Goal: Task Accomplishment & Management: Complete application form

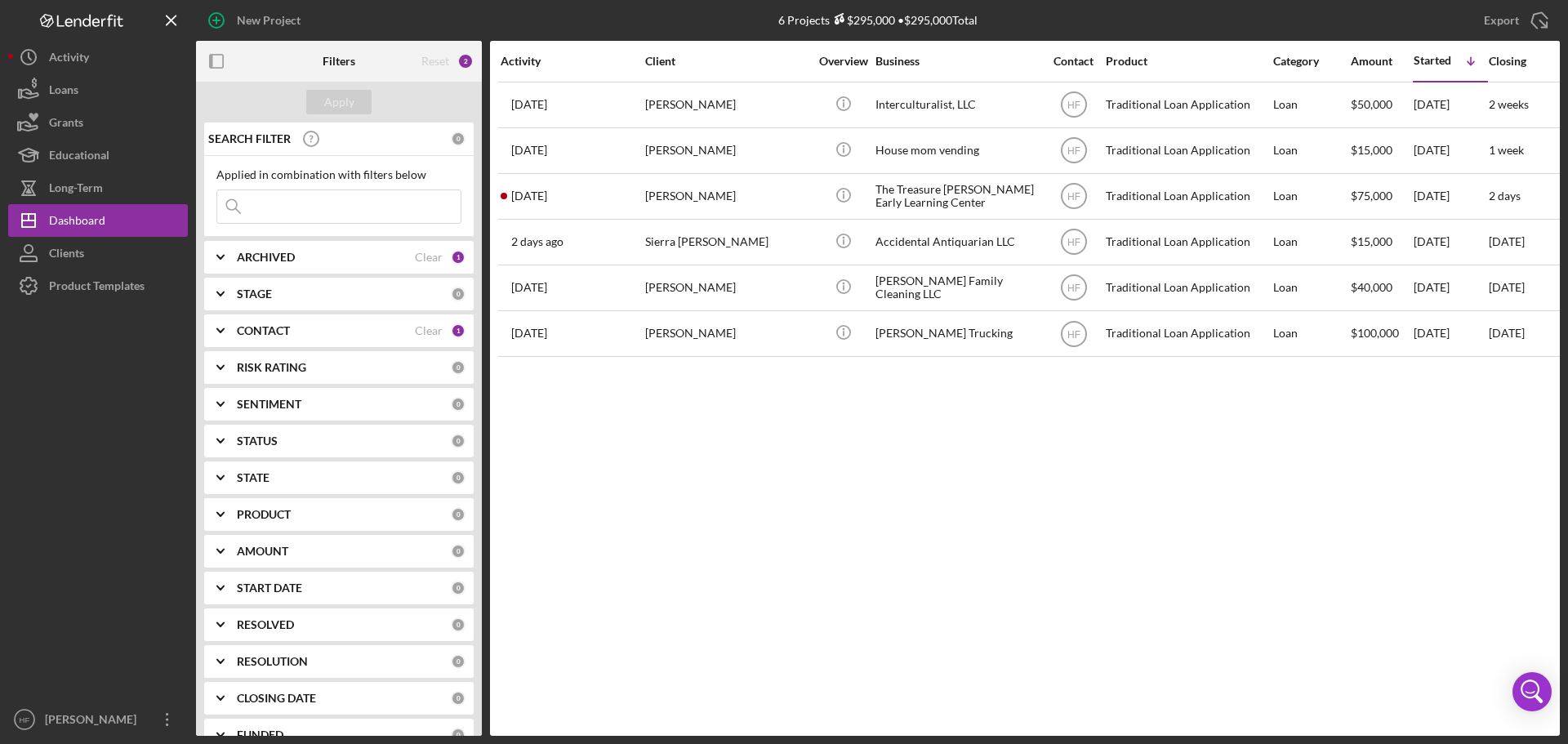
click at [8, 204] on button "Icon/Dashboard Dashboard" at bounding box center [98, 220] width 179 height 32
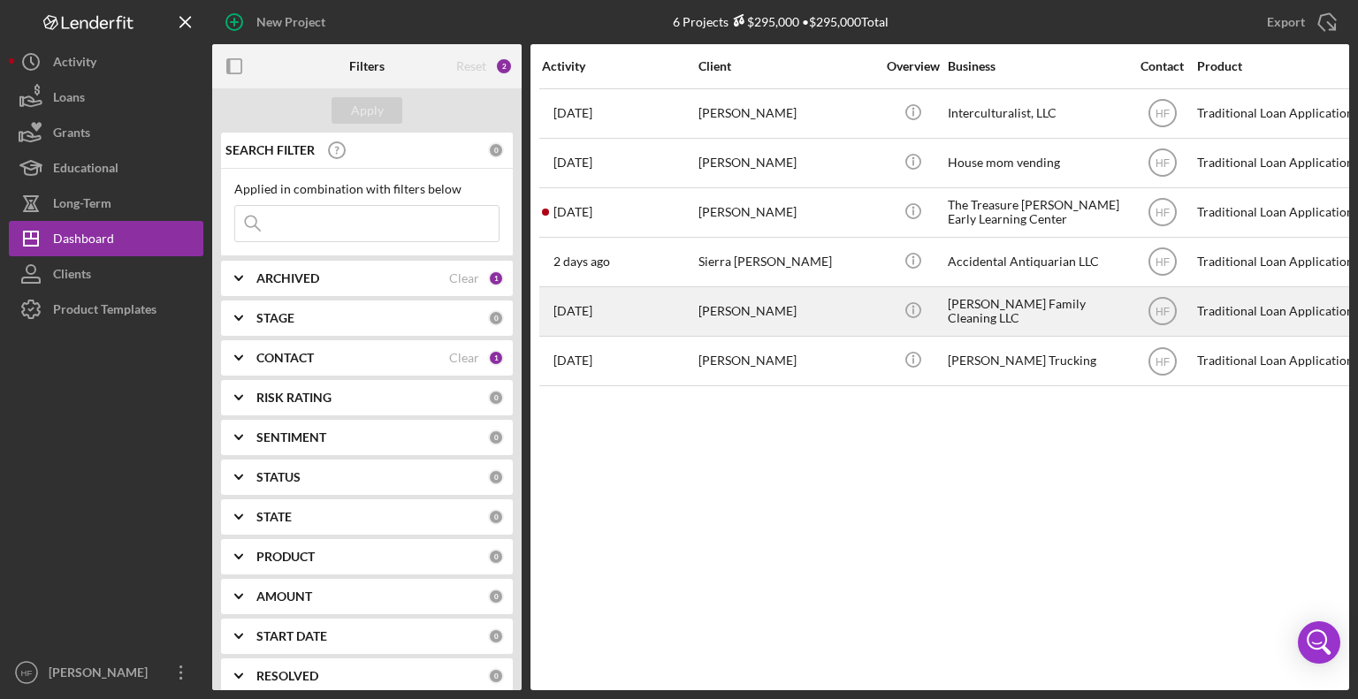
drag, startPoint x: 956, startPoint y: 328, endPoint x: 613, endPoint y: 322, distance: 343.0
click at [613, 322] on div "[DATE] [PERSON_NAME]" at bounding box center [619, 311] width 155 height 47
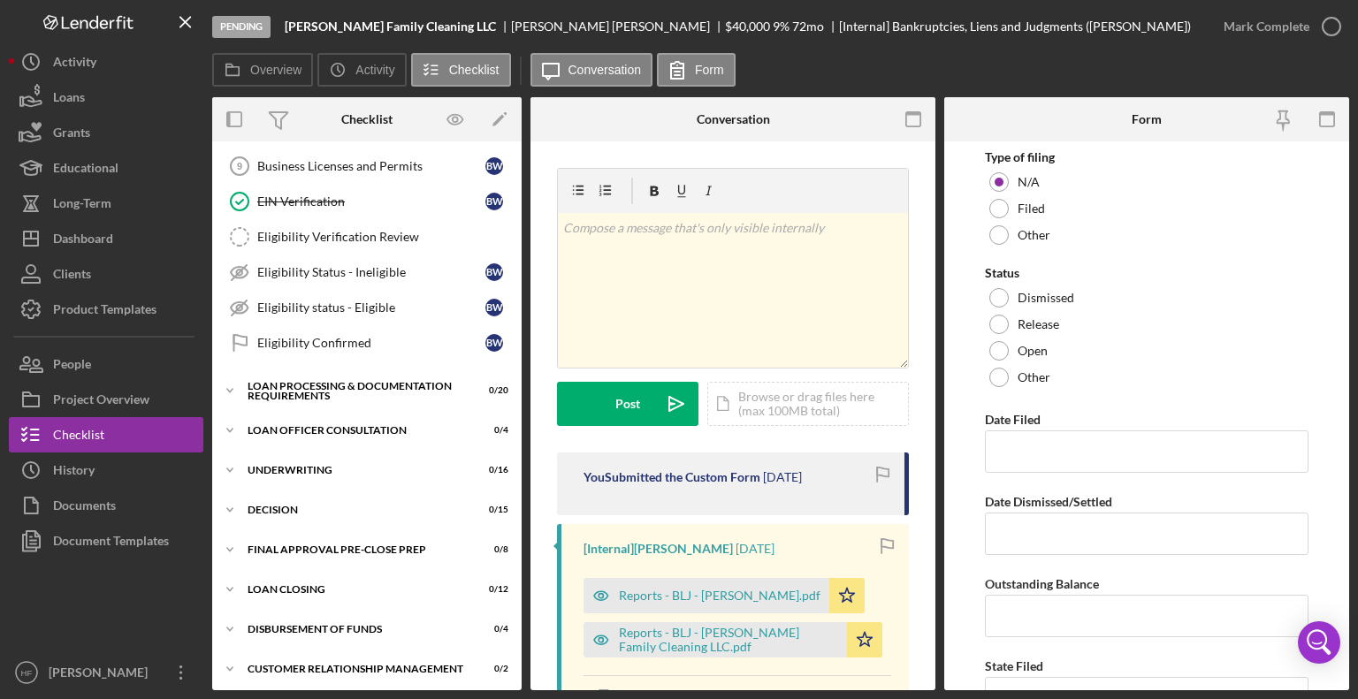
scroll to position [329, 0]
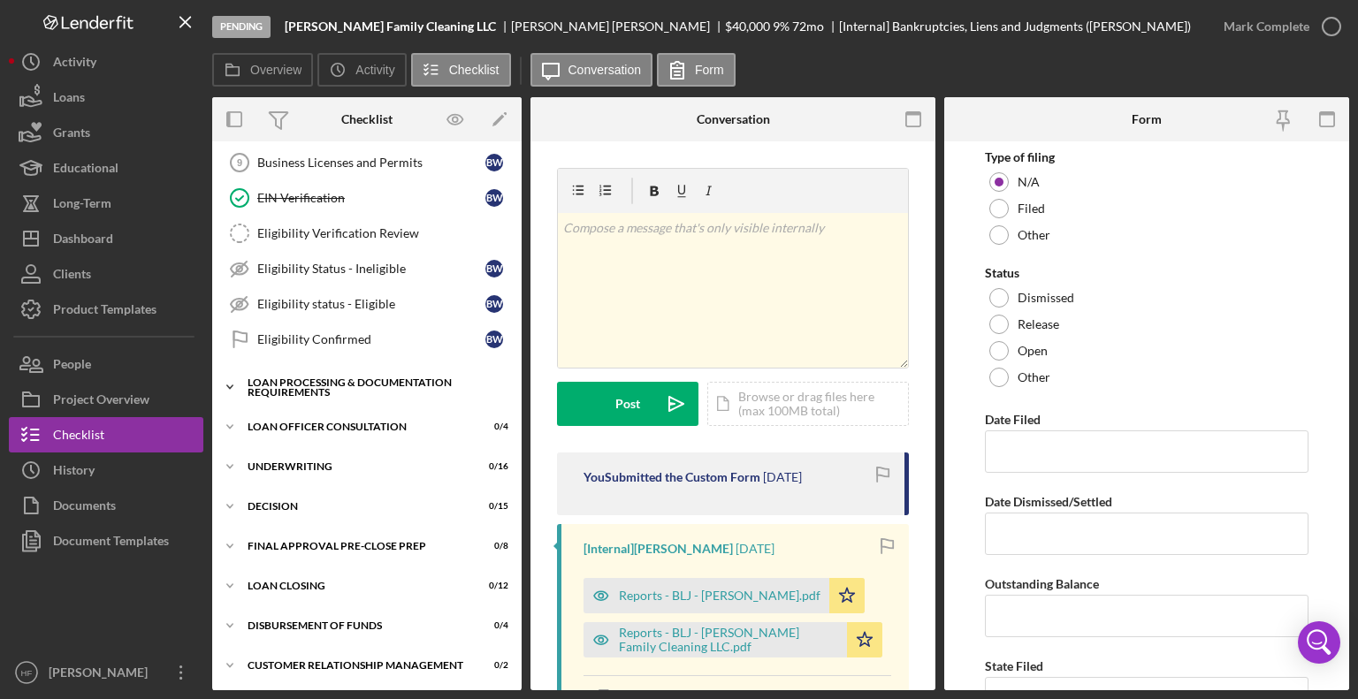
click at [237, 385] on icon "Icon/Expander" at bounding box center [229, 386] width 35 height 35
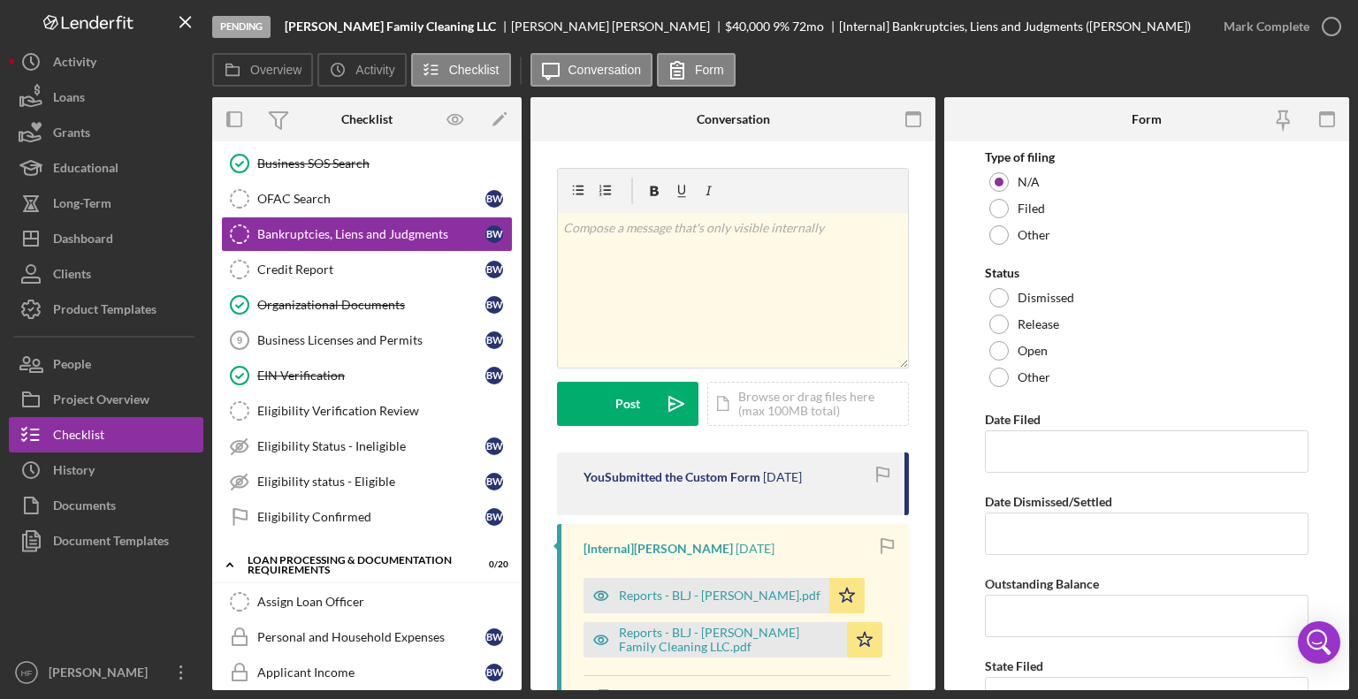
scroll to position [145, 0]
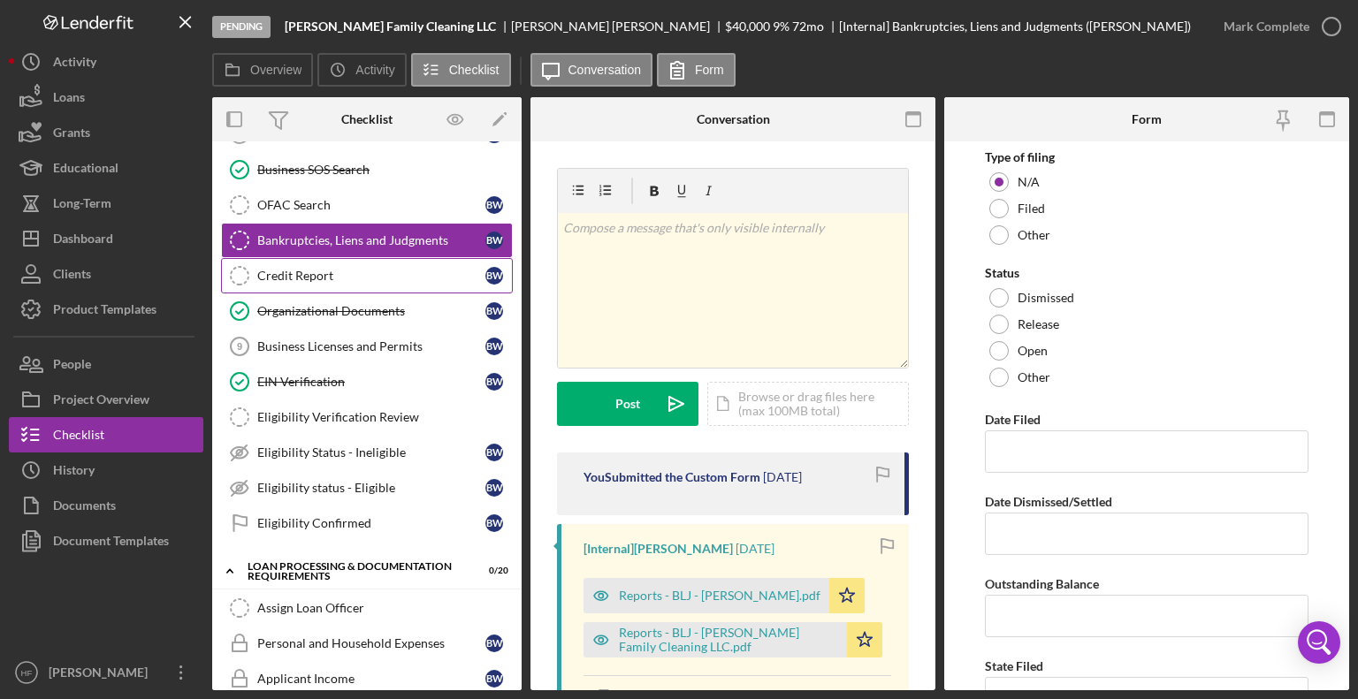
click at [354, 278] on div "Credit Report" at bounding box center [371, 276] width 228 height 14
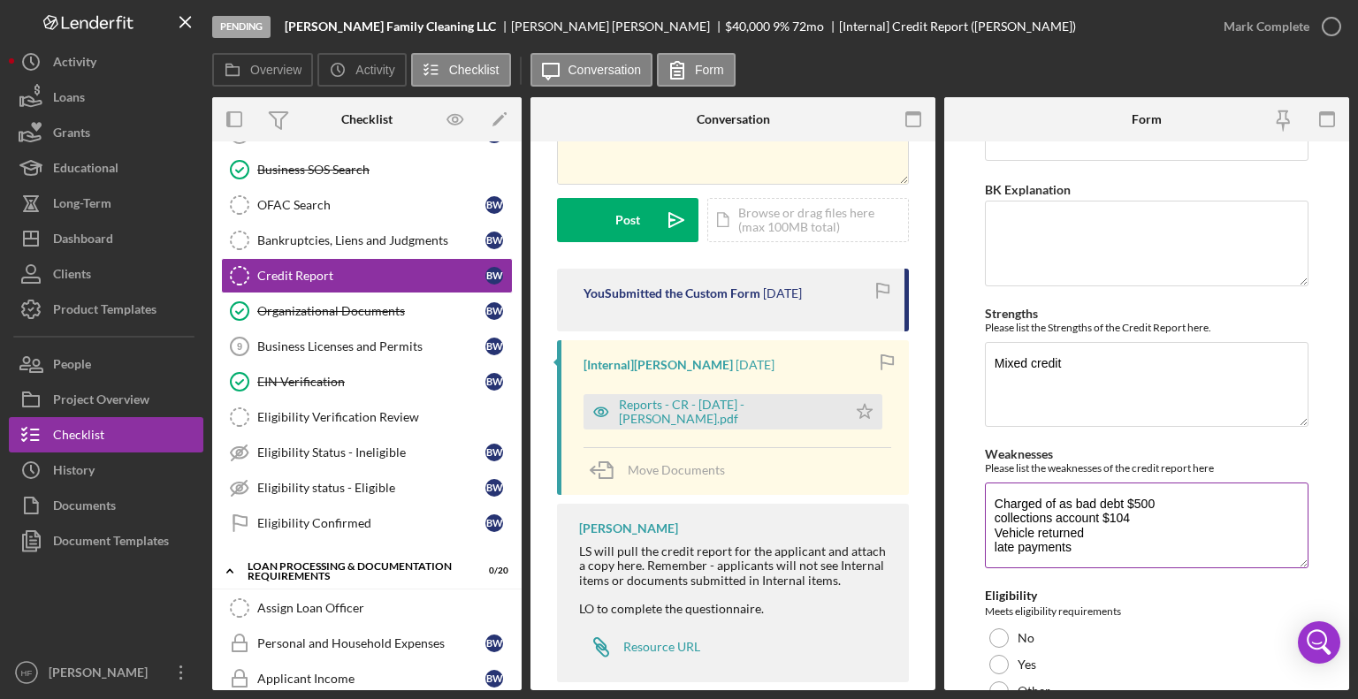
scroll to position [14, 0]
click at [1021, 658] on label "Yes" at bounding box center [1026, 665] width 19 height 14
drag, startPoint x: 1091, startPoint y: 533, endPoint x: 984, endPoint y: 467, distance: 125.8
click at [985, 467] on div "Weaknesses Please list the weaknesses of the credit report here Charged of as b…" at bounding box center [1147, 509] width 324 height 124
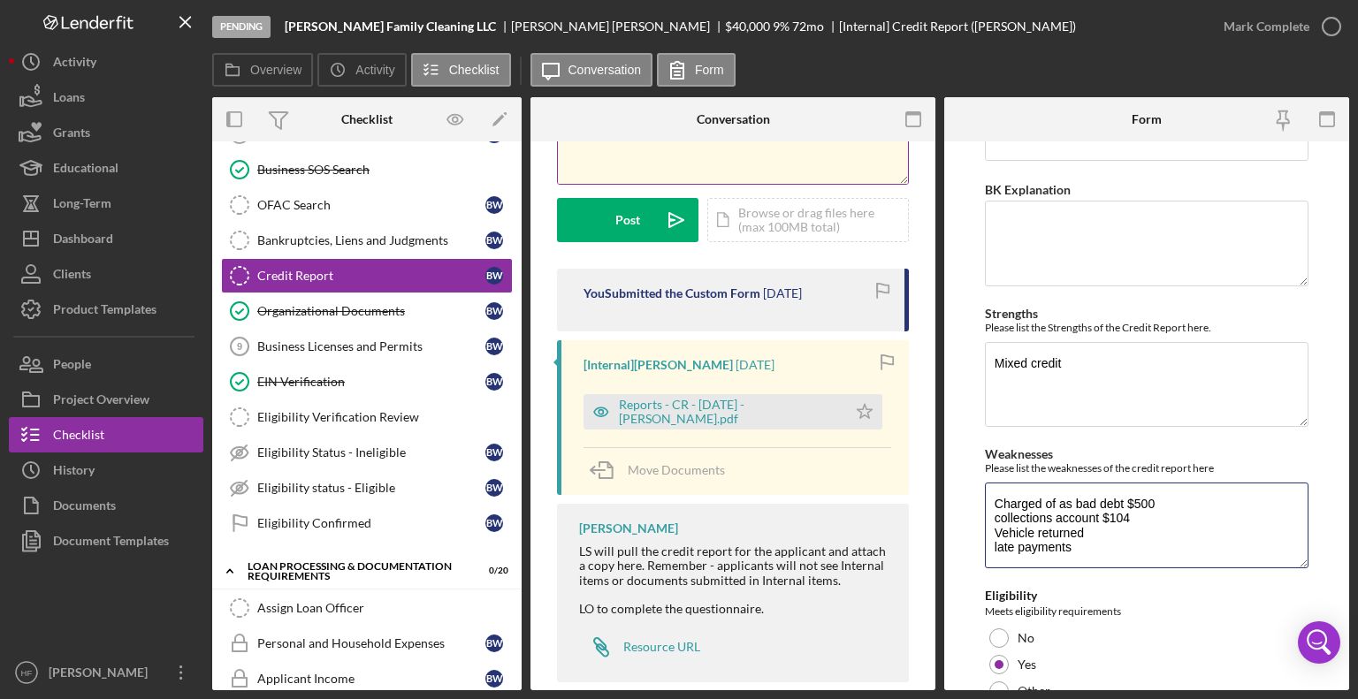
scroll to position [141, 0]
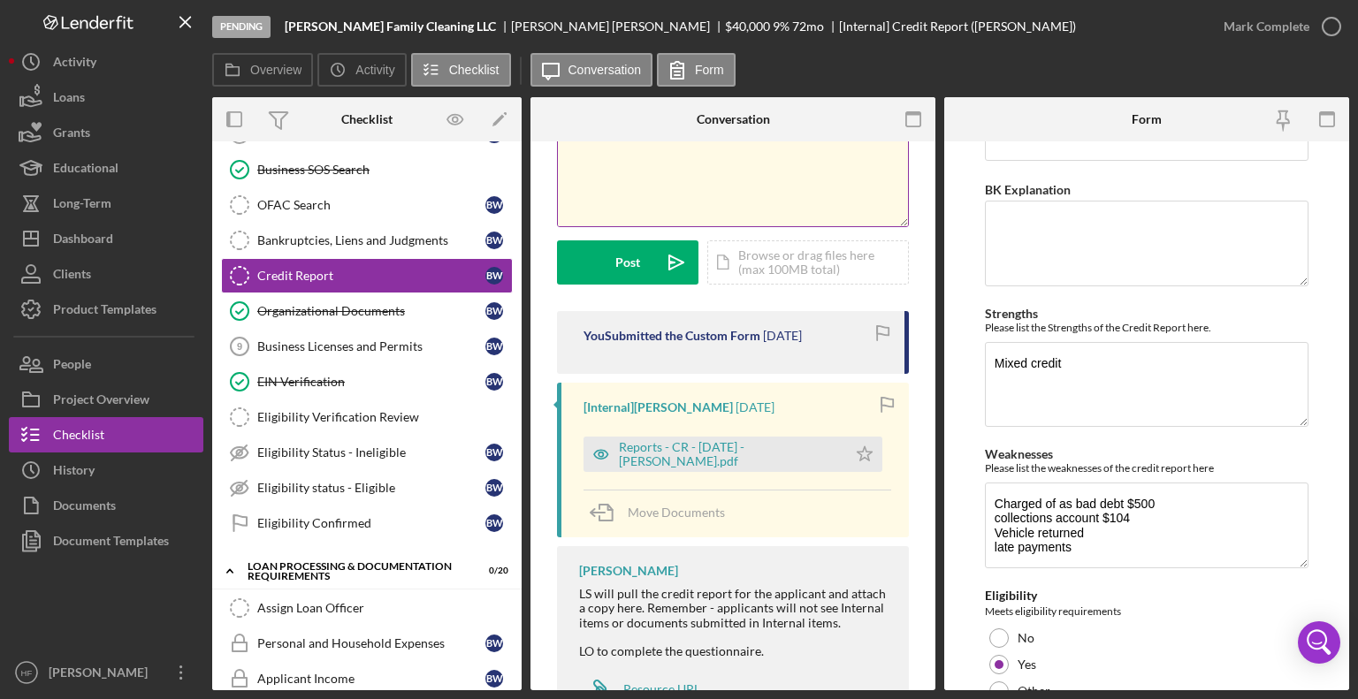
click at [722, 183] on div "v Color teal Color pink Remove color Add row above Add row below Add column bef…" at bounding box center [733, 149] width 350 height 155
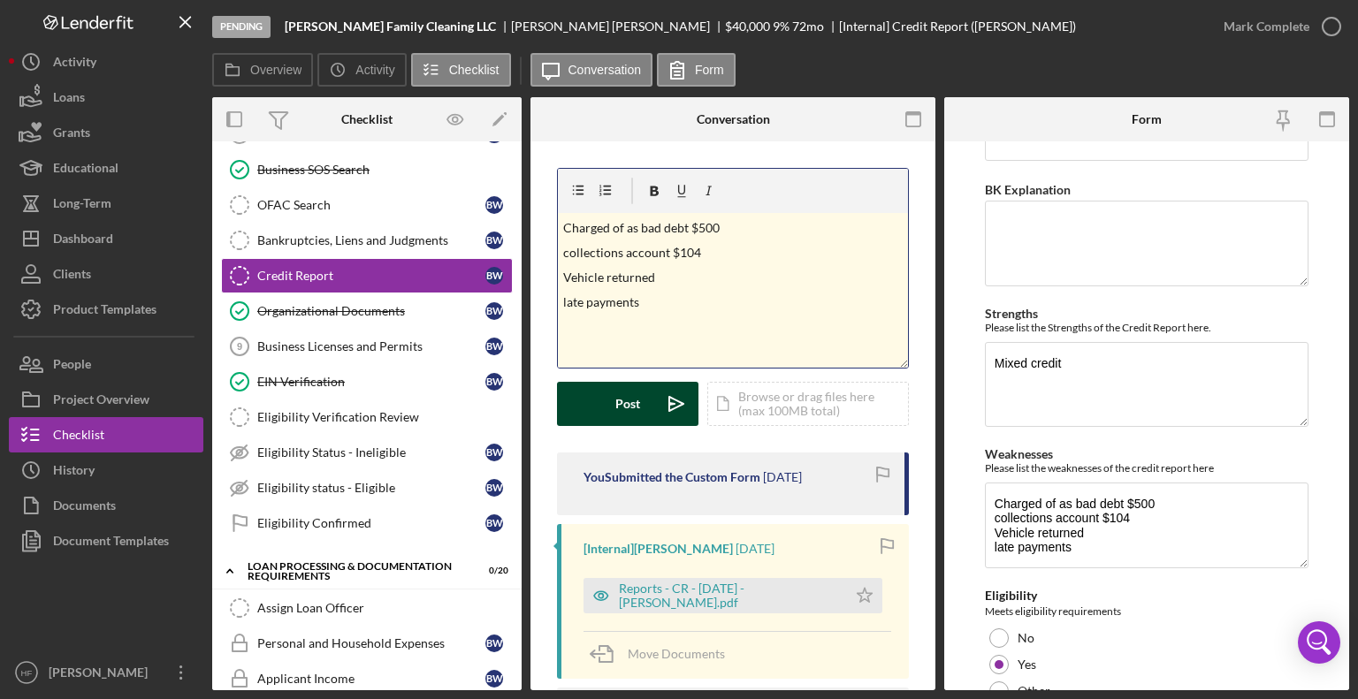
click at [643, 405] on button "Post Icon/icon-invite-send" at bounding box center [627, 404] width 141 height 44
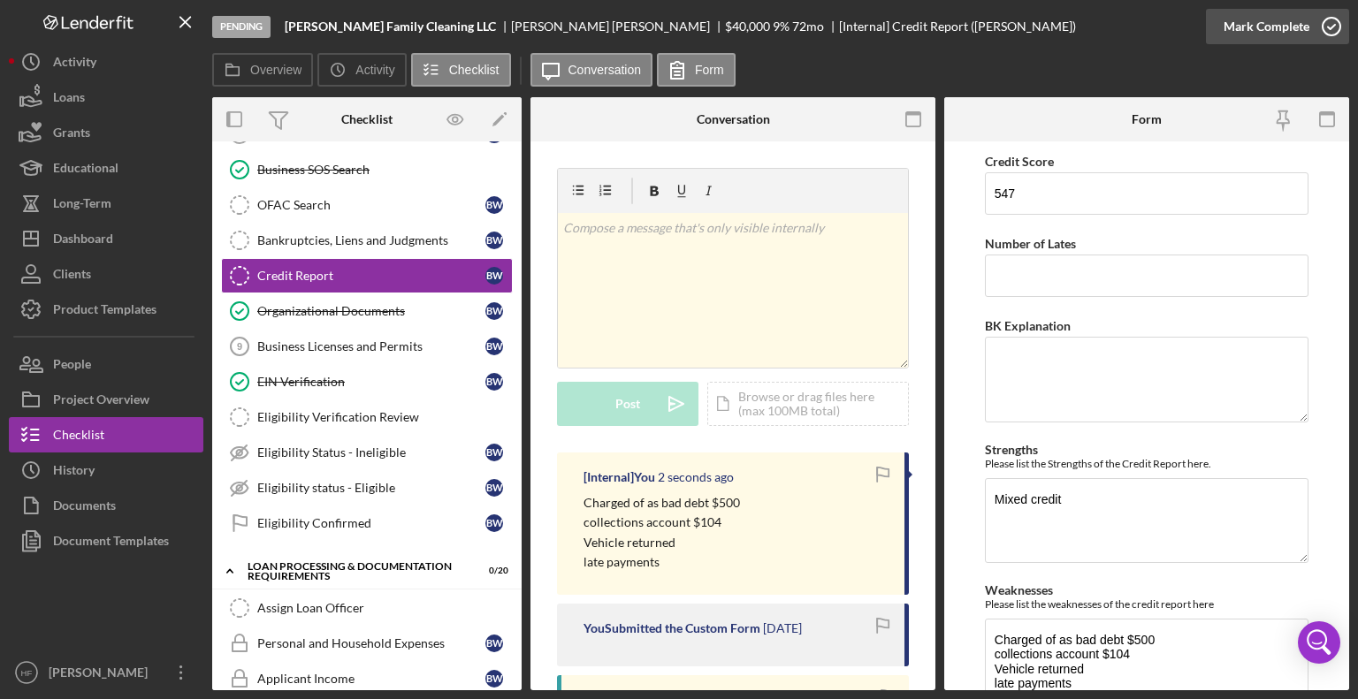
click at [1304, 43] on div "Mark Complete" at bounding box center [1277, 26] width 143 height 53
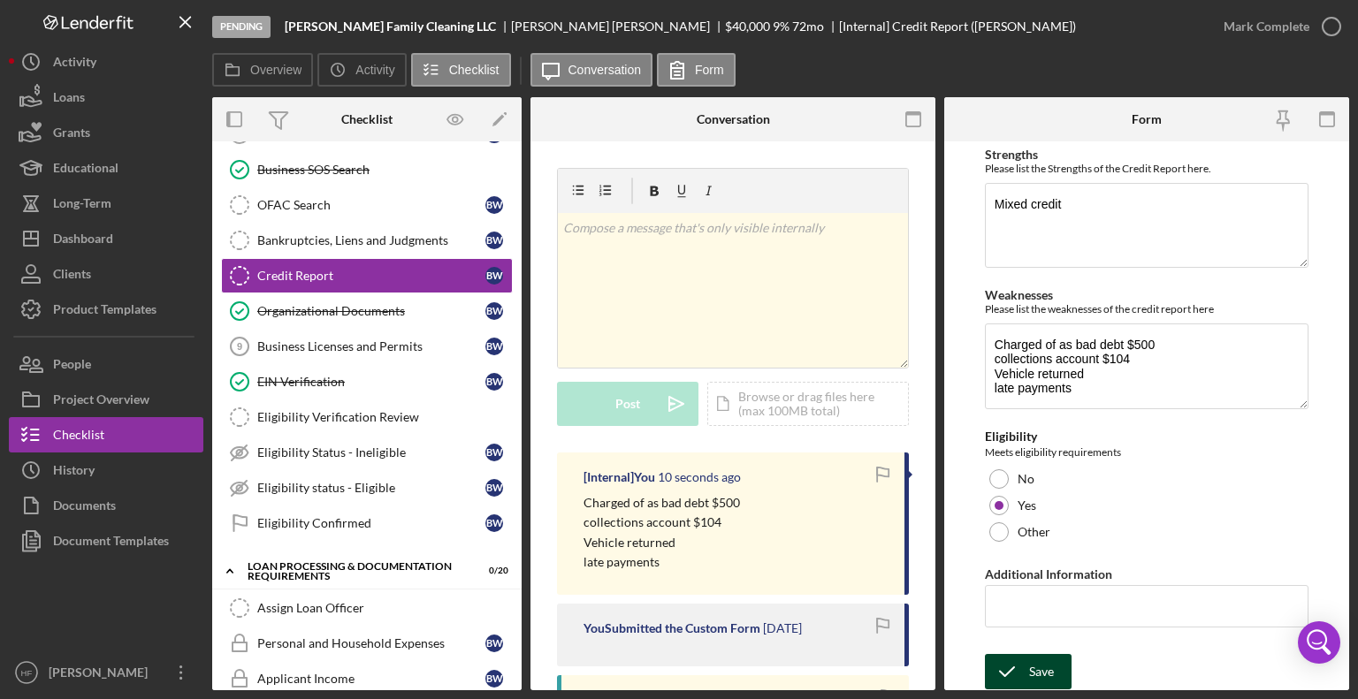
click at [1054, 663] on button "Save" at bounding box center [1028, 671] width 87 height 35
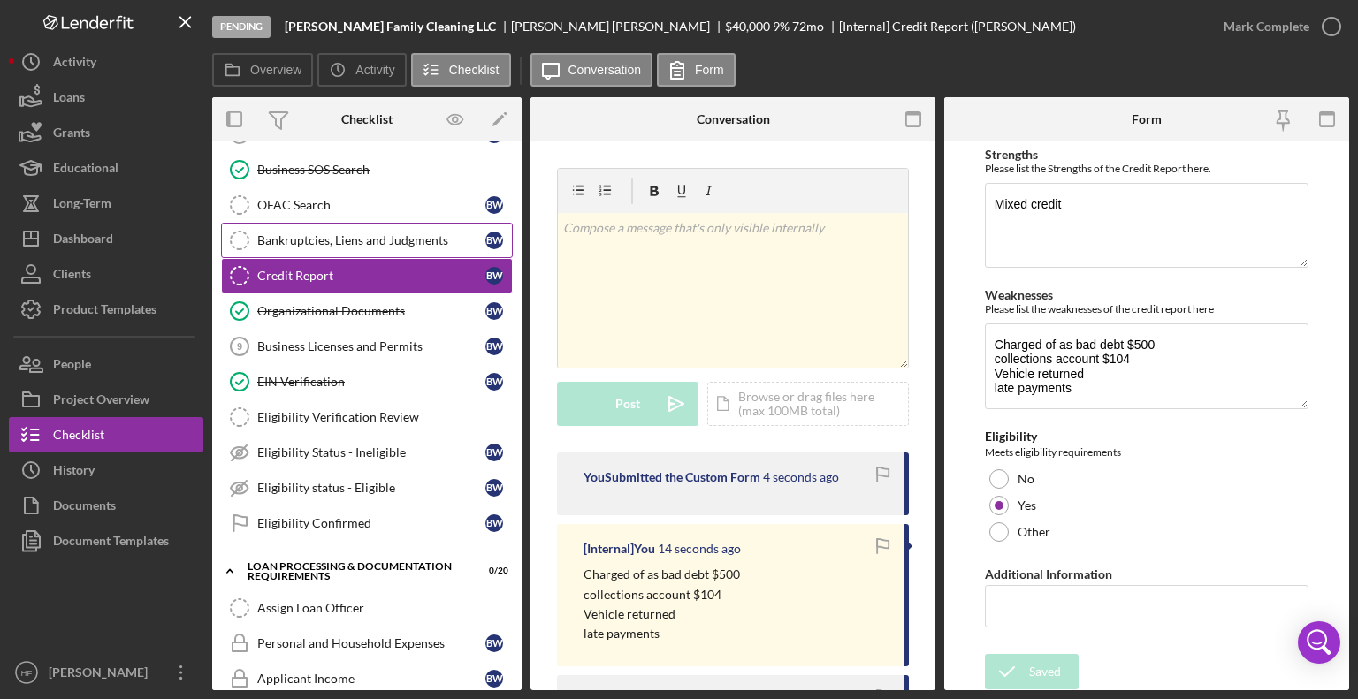
click at [318, 233] on div "Bankruptcies, Liens and Judgments" at bounding box center [371, 240] width 228 height 14
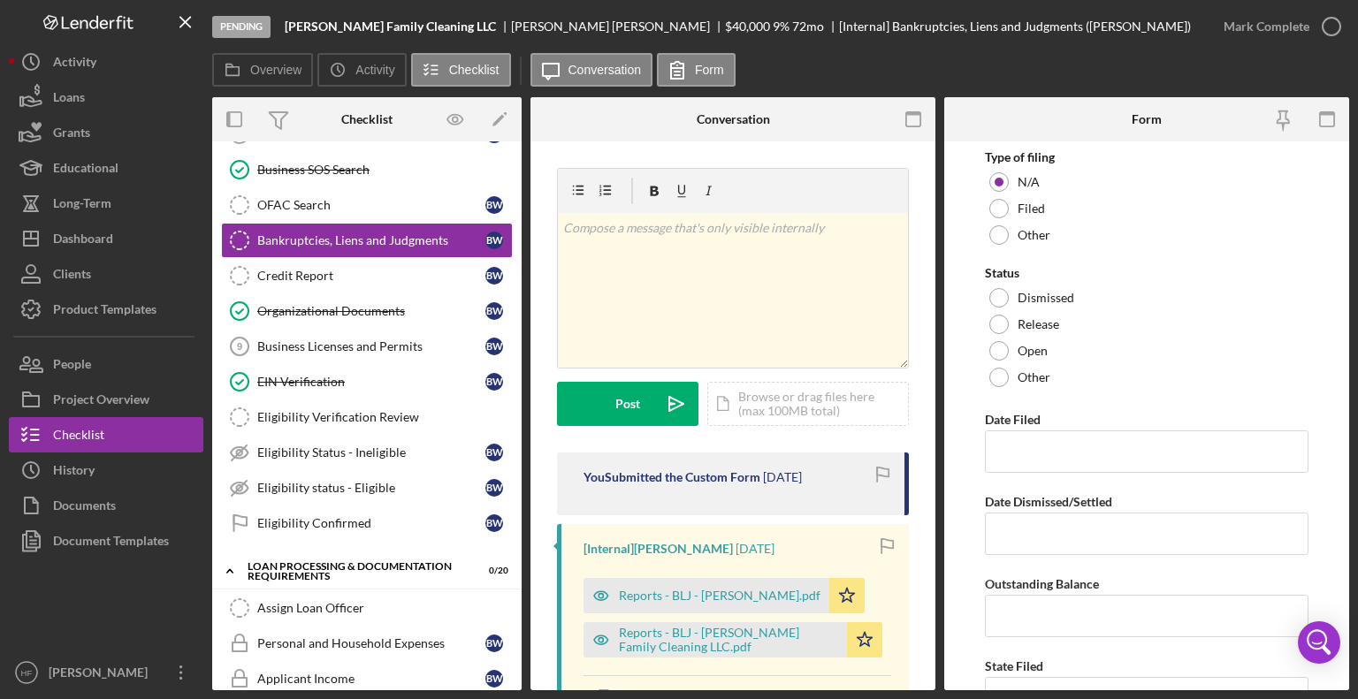
scroll to position [195, 0]
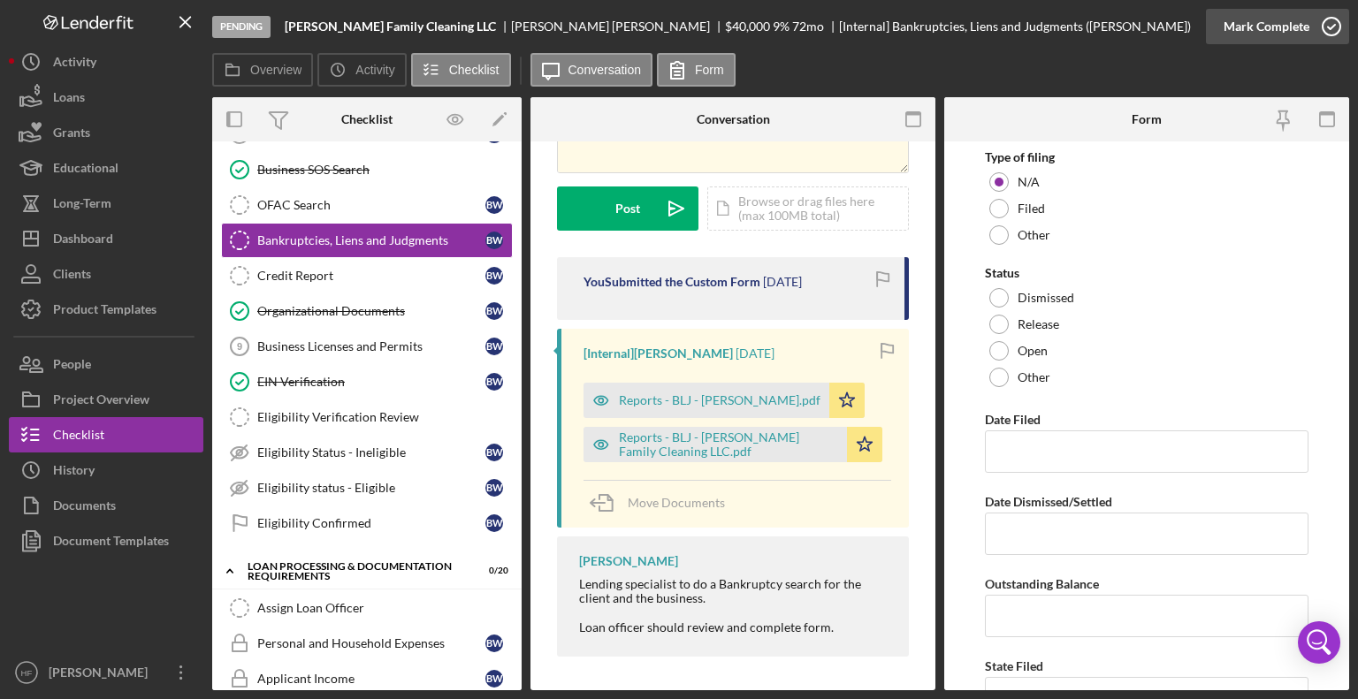
click at [1252, 24] on div "Mark Complete" at bounding box center [1266, 26] width 86 height 35
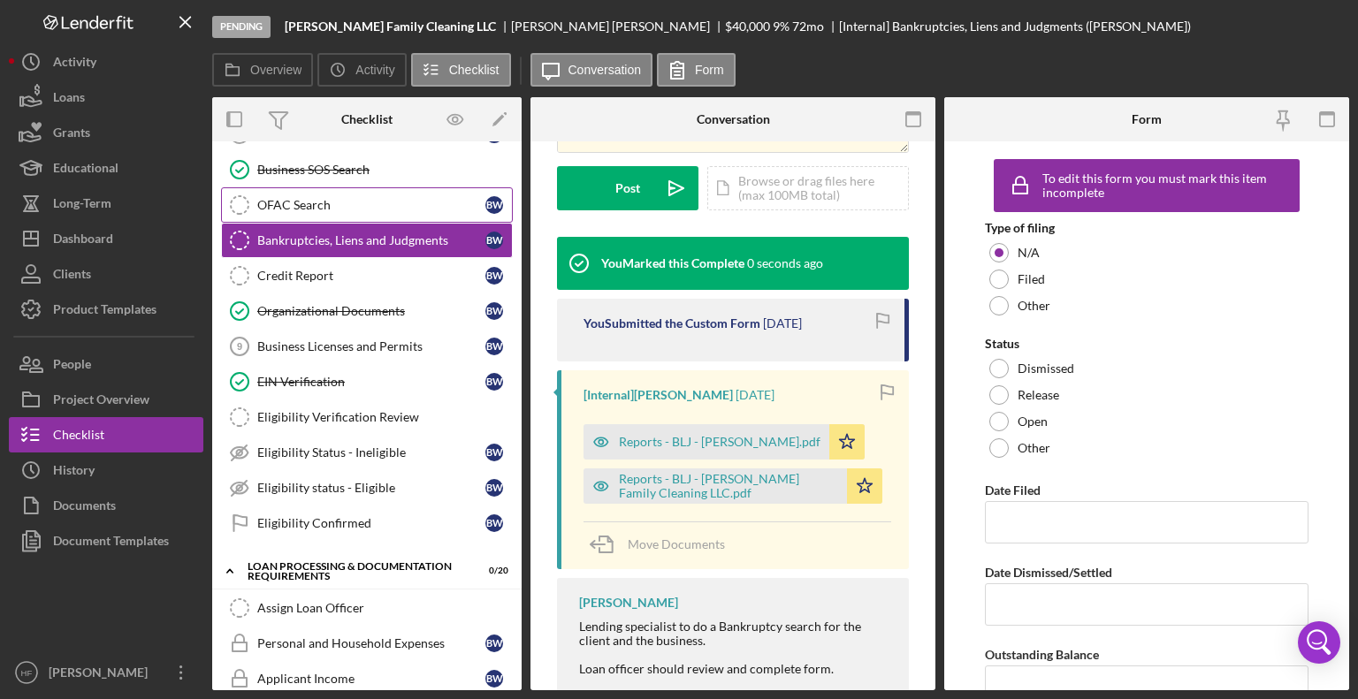
scroll to position [478, 0]
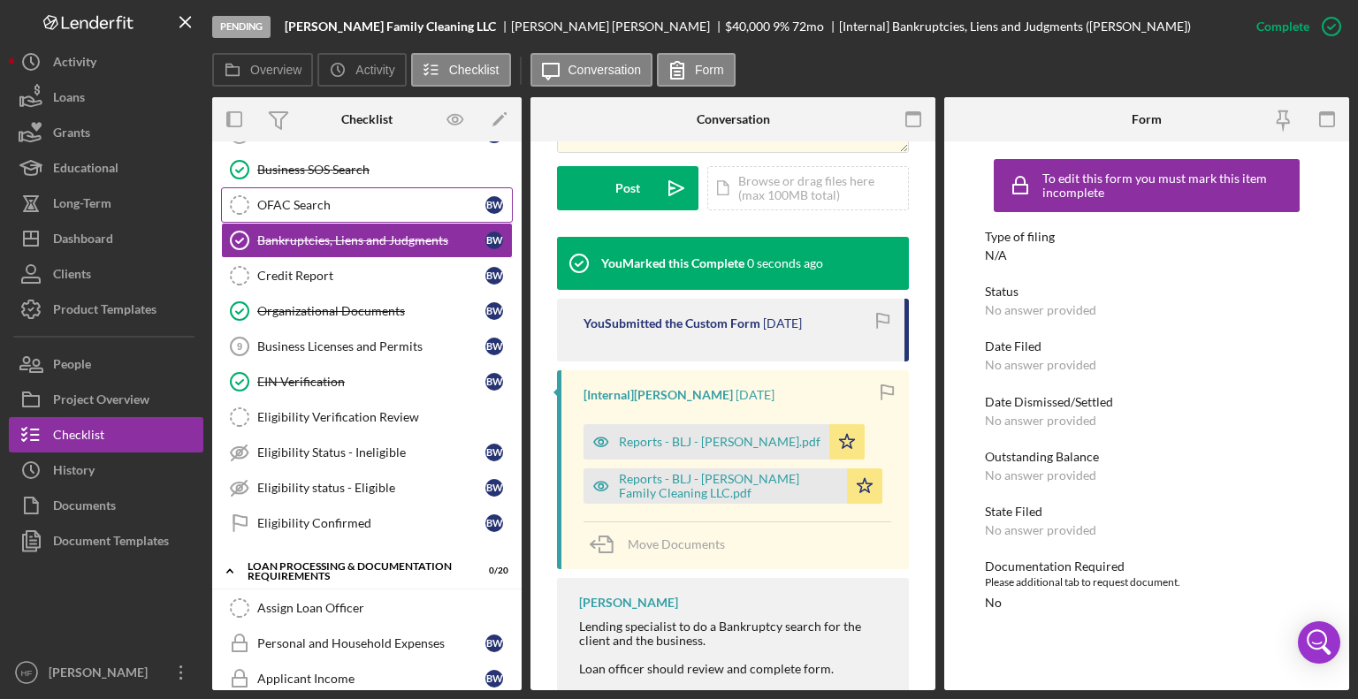
click at [450, 213] on link "OFAC Search OFAC Search B W" at bounding box center [367, 204] width 292 height 35
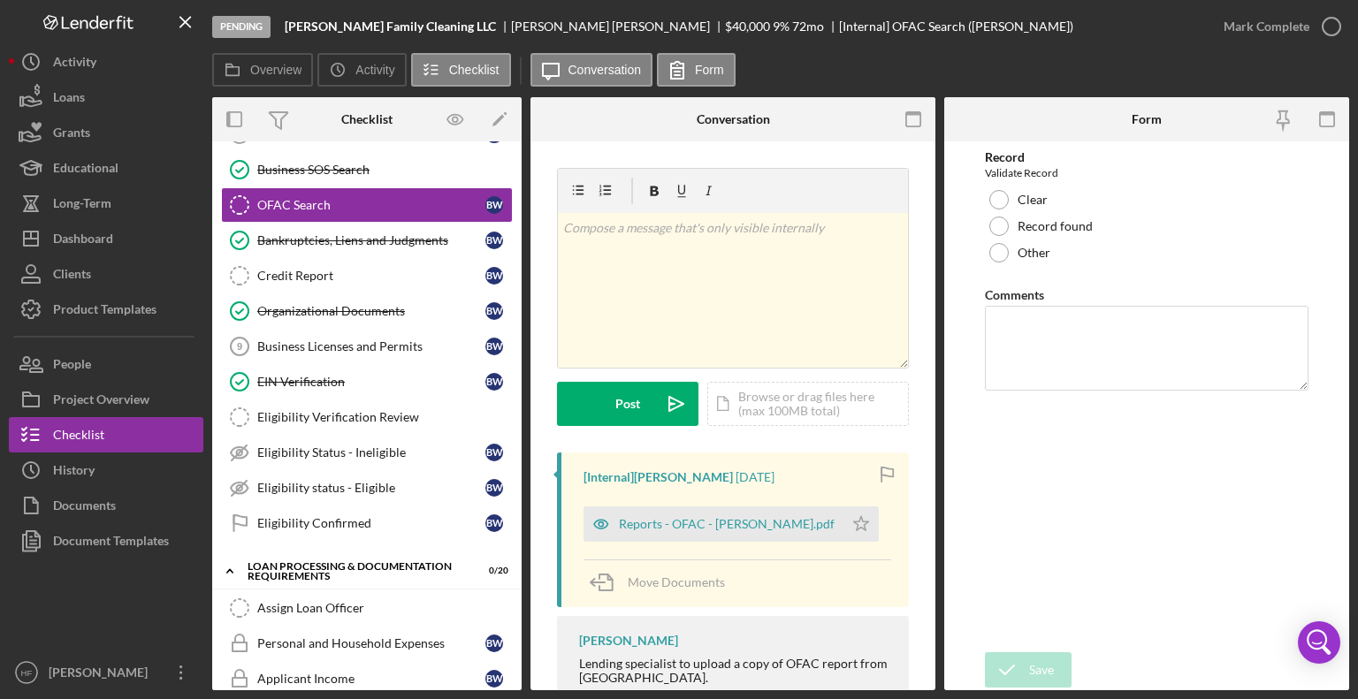
scroll to position [124, 0]
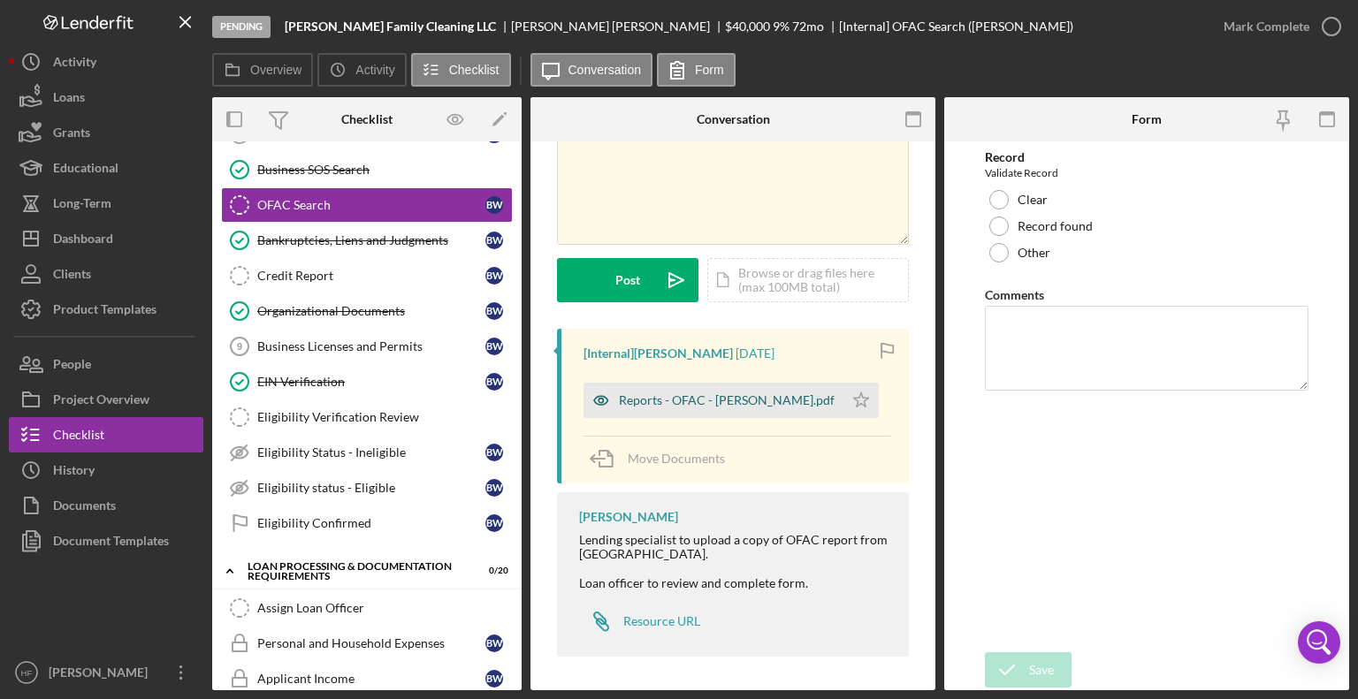
click at [728, 399] on div "Reports - OFAC - [PERSON_NAME].pdf" at bounding box center [727, 400] width 216 height 14
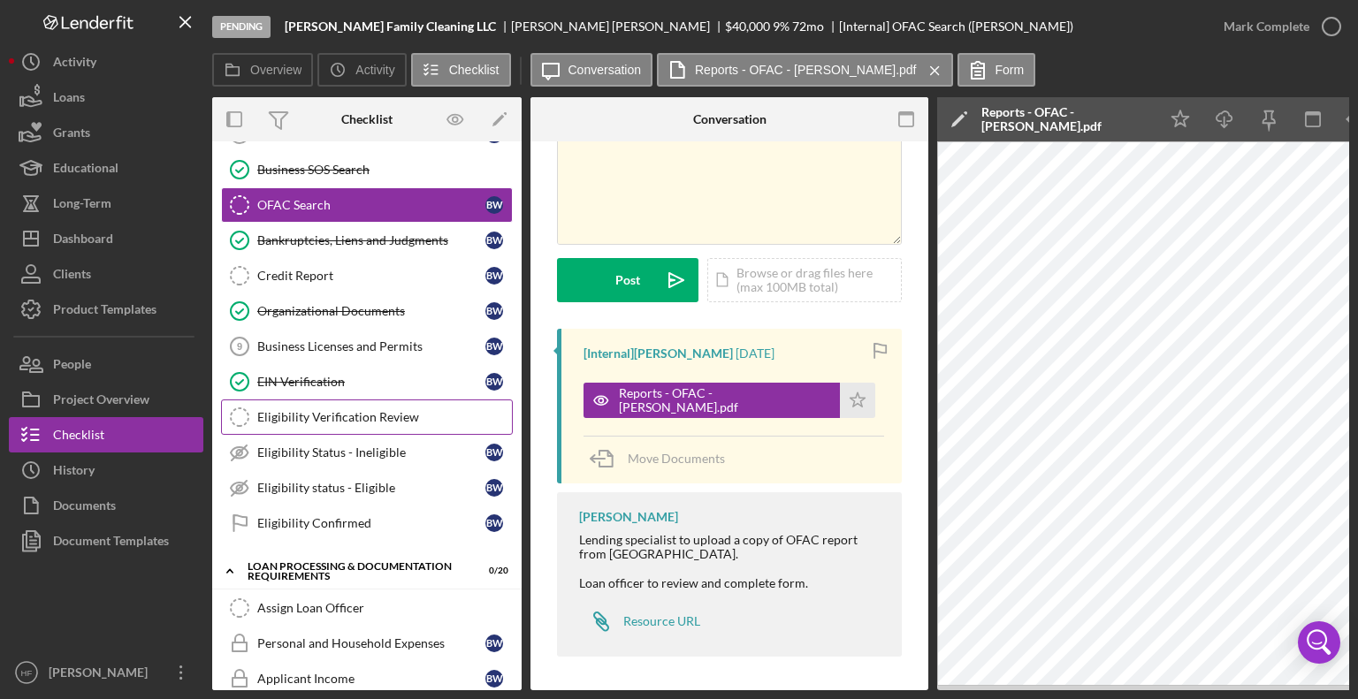
click at [370, 420] on div "Eligibility Verification Review" at bounding box center [384, 417] width 255 height 14
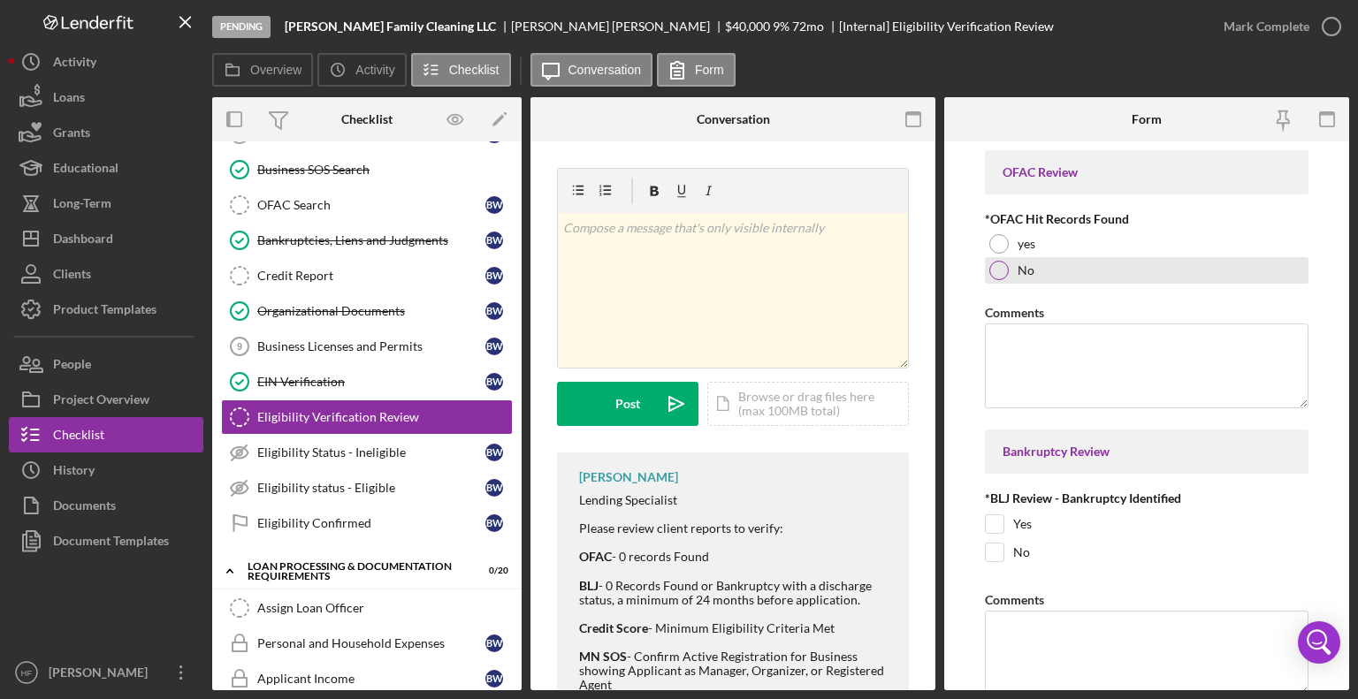
click at [1082, 275] on div "No" at bounding box center [1147, 270] width 324 height 27
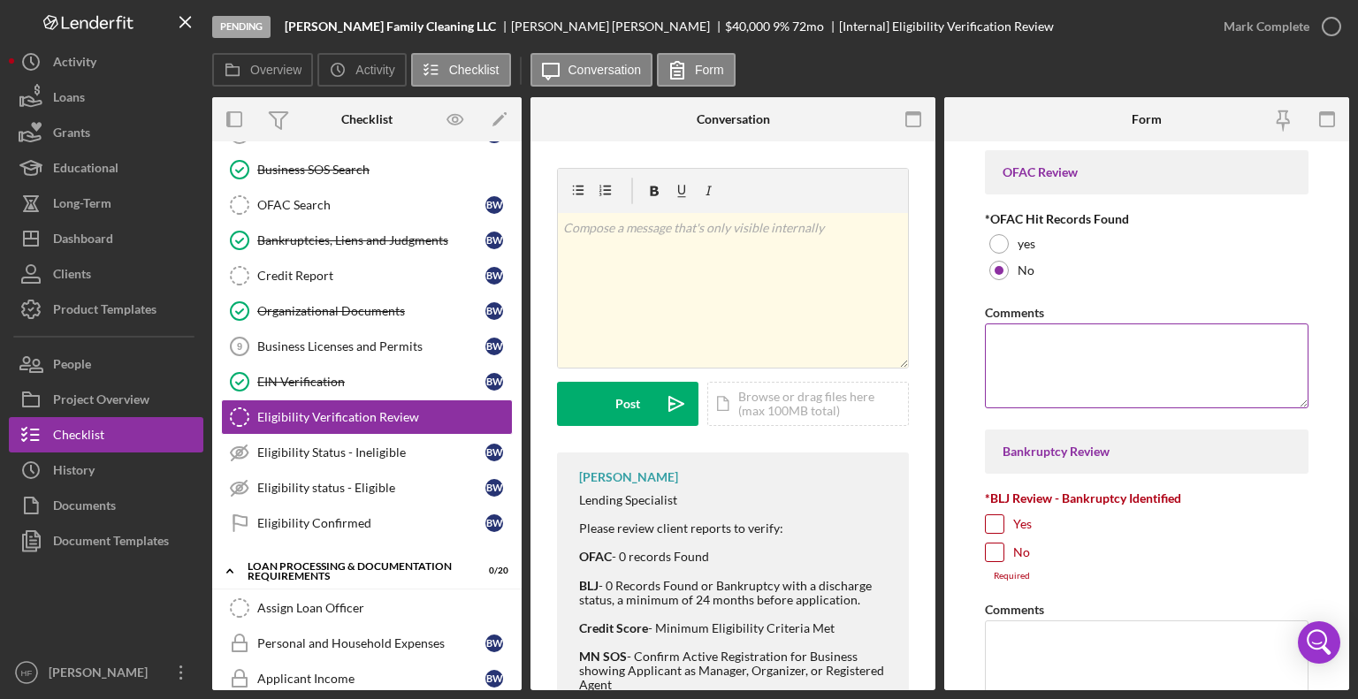
scroll to position [145, 0]
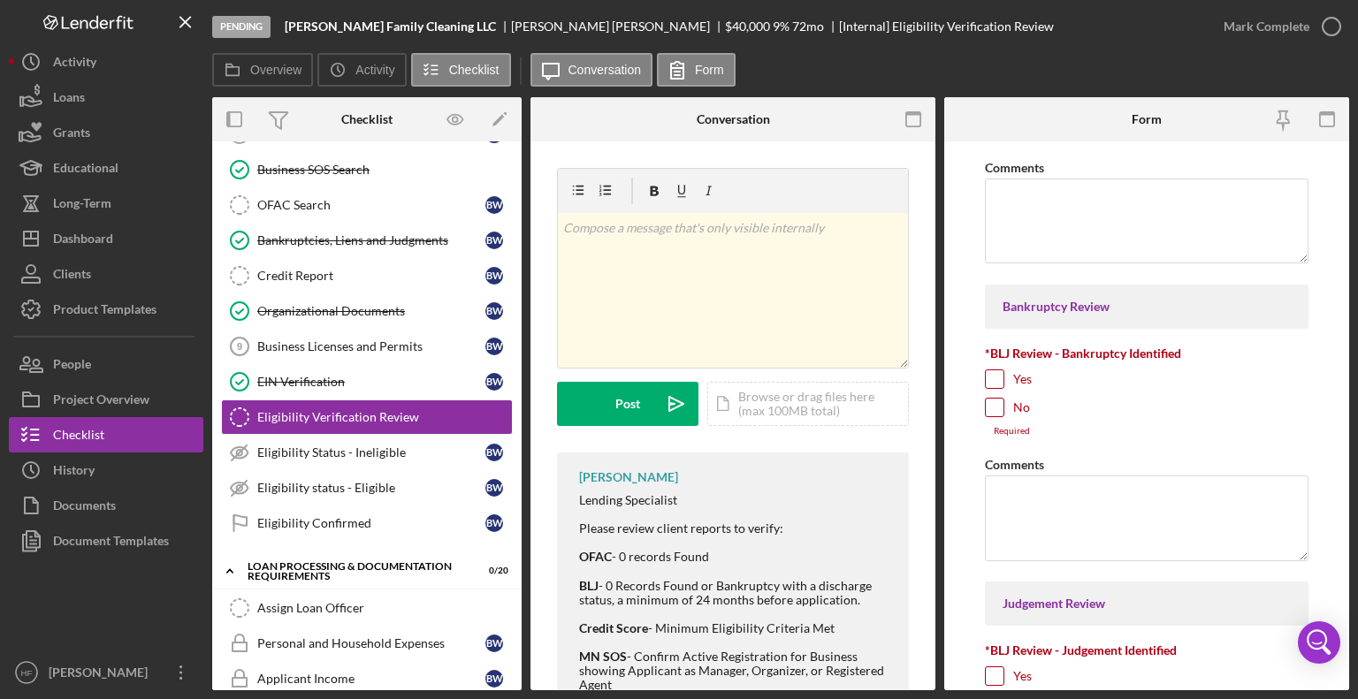
click at [1030, 410] on div "No" at bounding box center [1147, 412] width 324 height 28
click at [995, 409] on input "No" at bounding box center [995, 408] width 18 height 18
checkbox input "true"
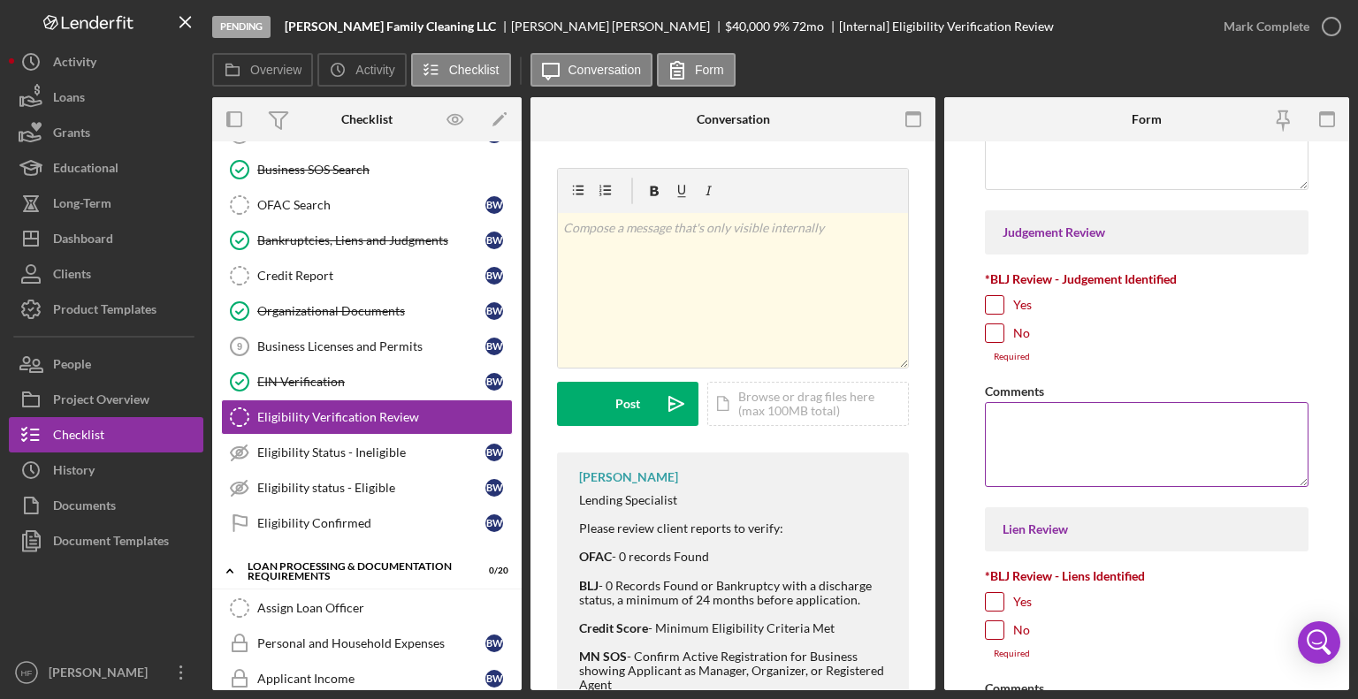
scroll to position [516, 0]
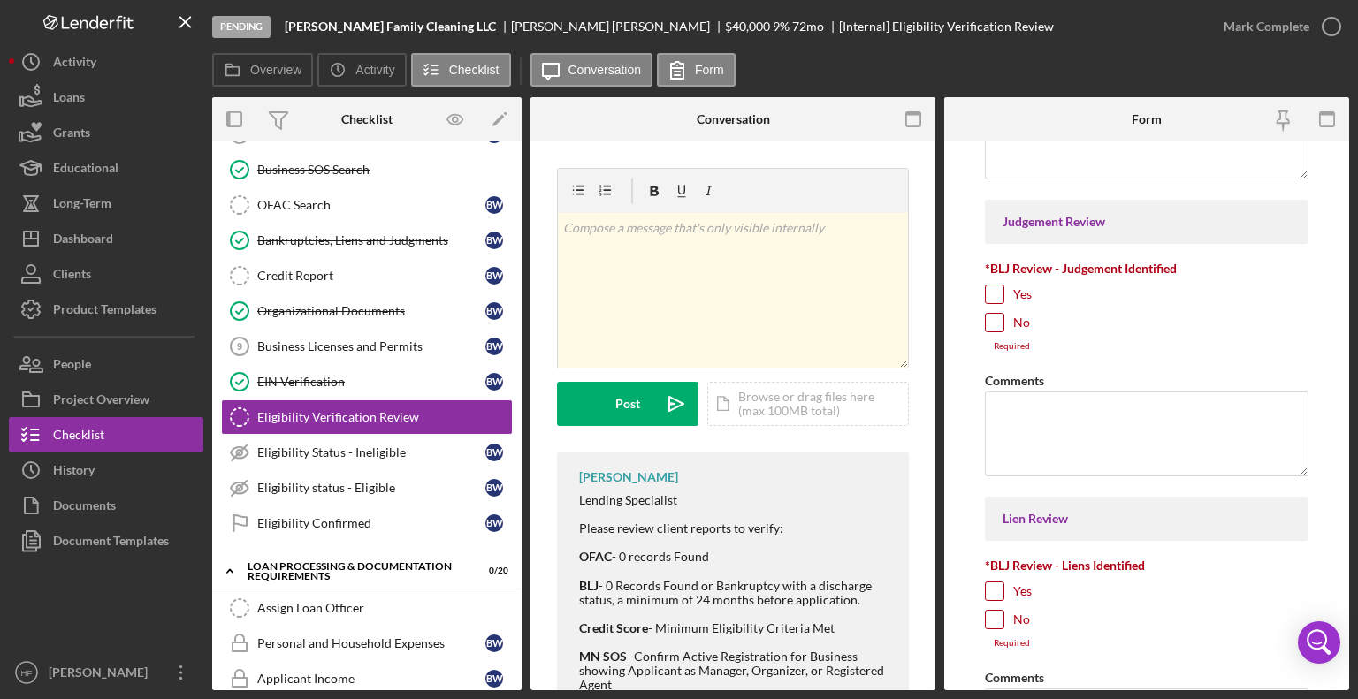
click at [1004, 322] on div "No" at bounding box center [1147, 327] width 324 height 28
click at [993, 328] on input "No" at bounding box center [995, 323] width 18 height 18
checkbox input "true"
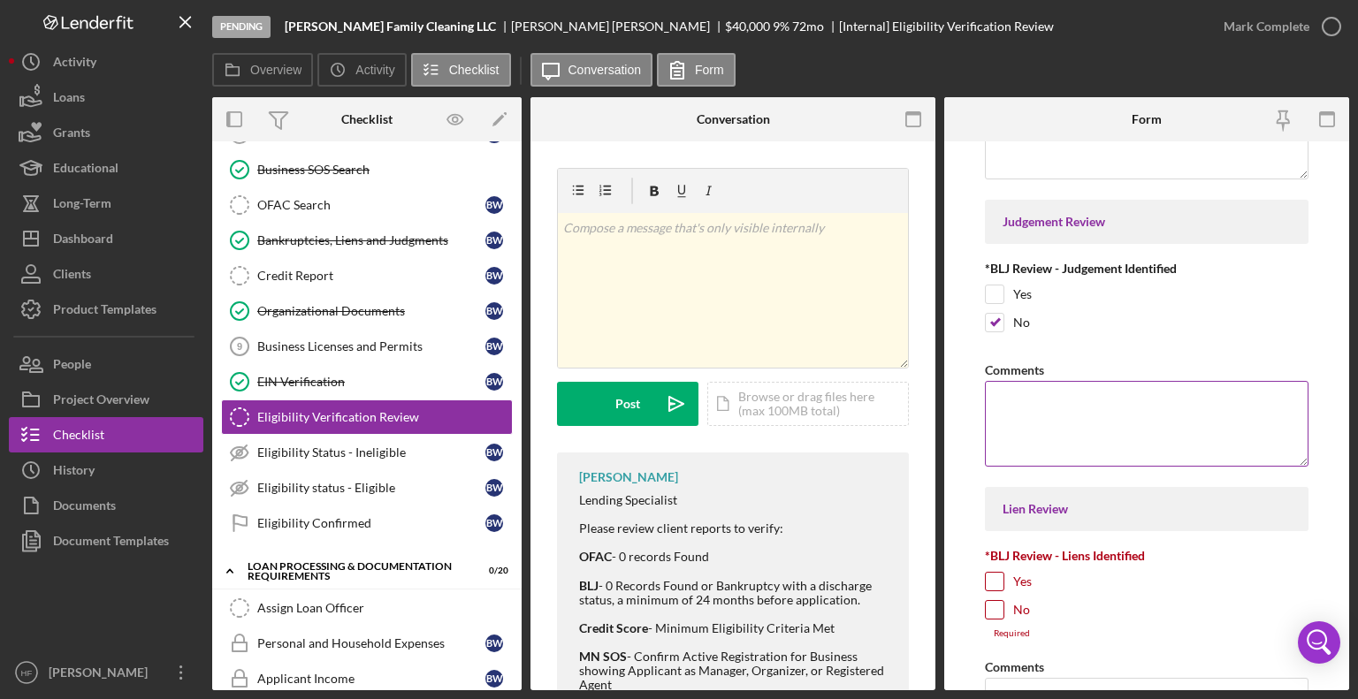
scroll to position [653, 0]
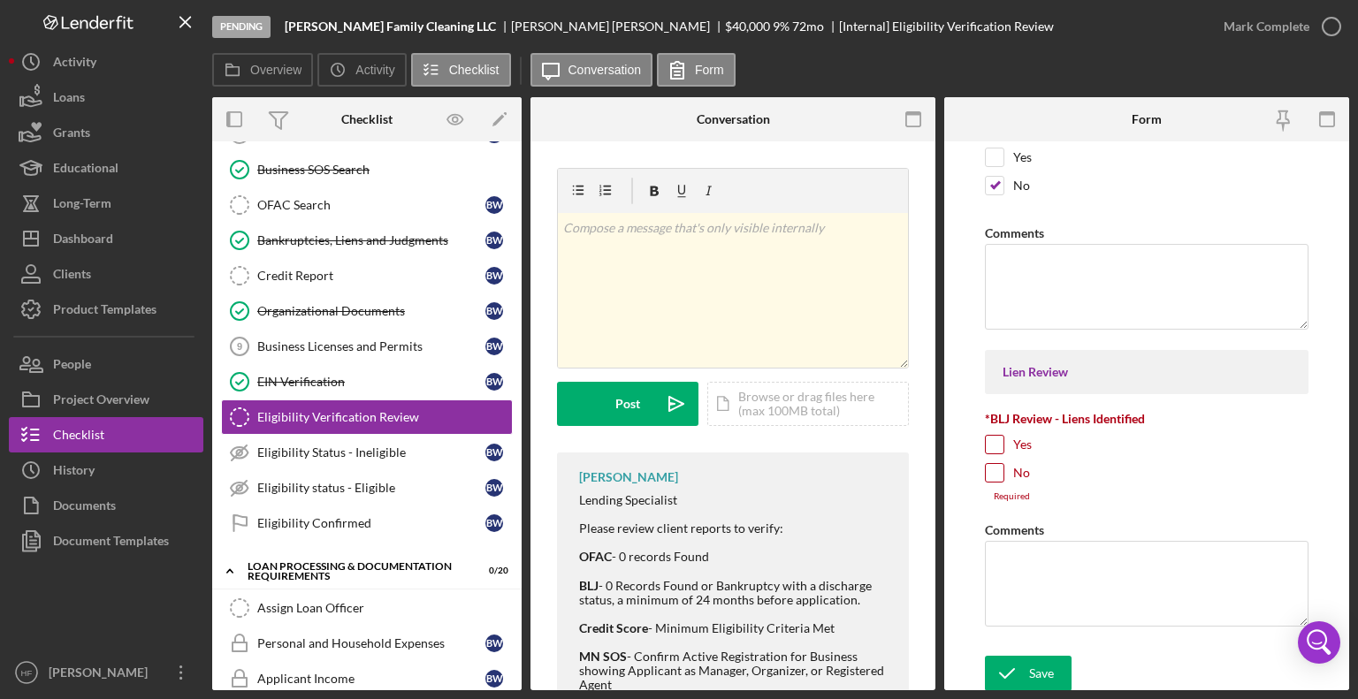
click at [992, 470] on input "No" at bounding box center [995, 473] width 18 height 18
checkbox input "true"
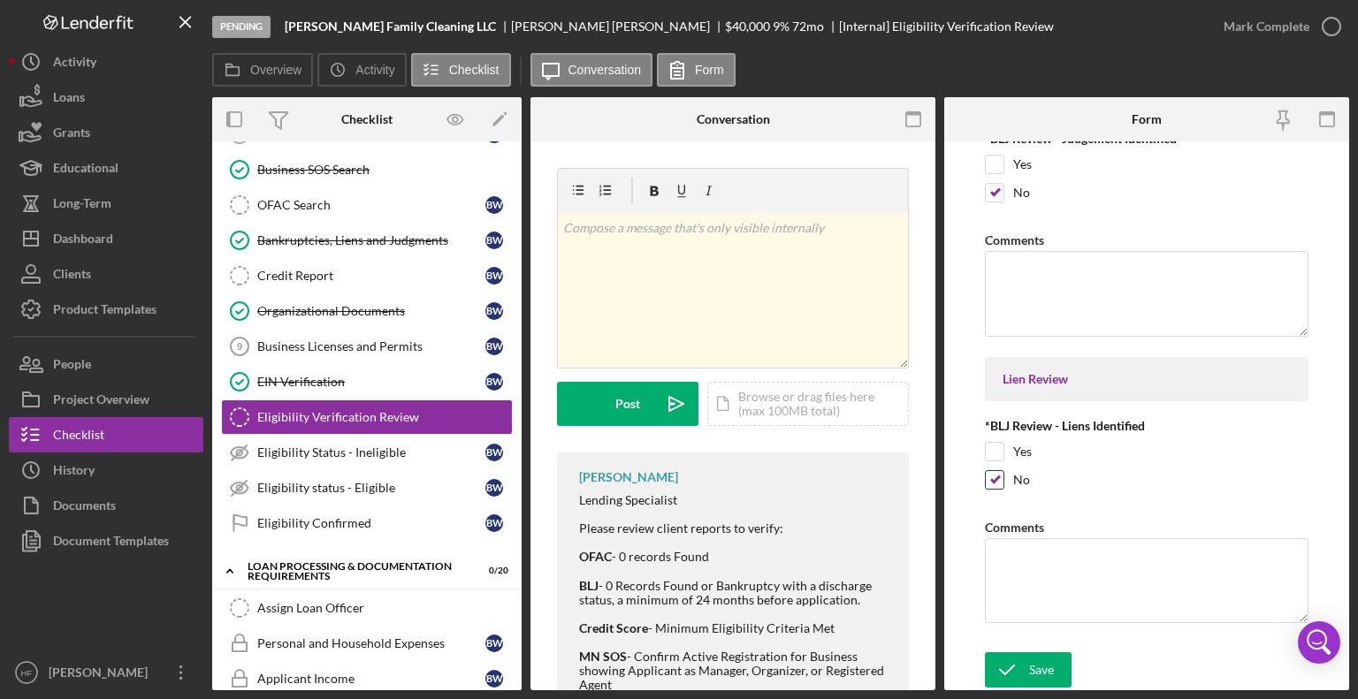
scroll to position [644, 0]
click at [1027, 667] on icon "submit" at bounding box center [1007, 673] width 44 height 44
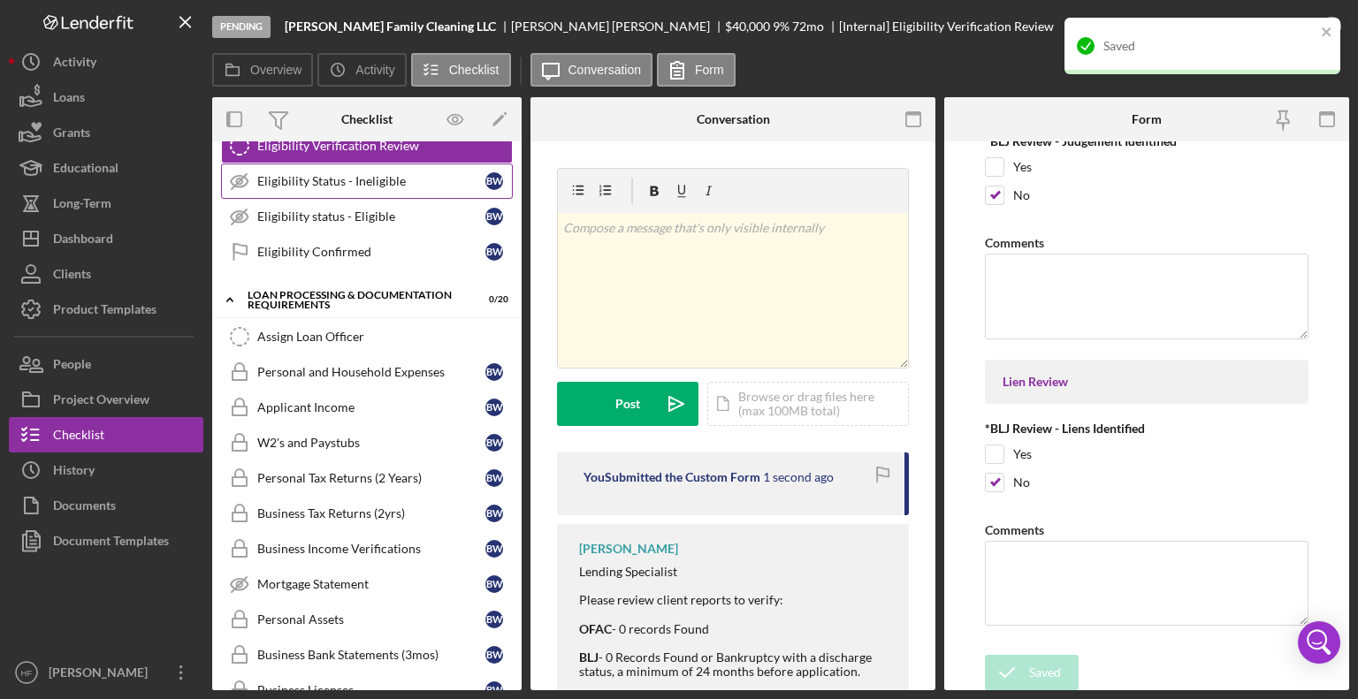
scroll to position [417, 0]
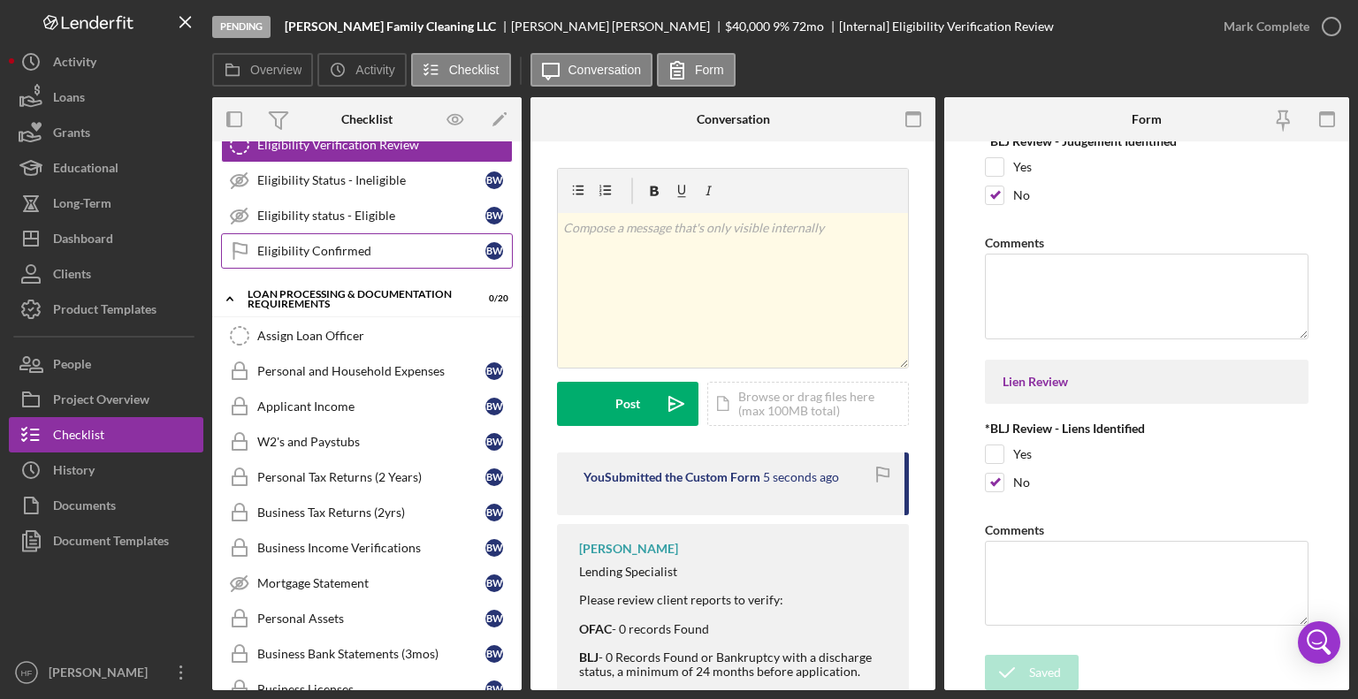
click at [385, 245] on div "Eligibility Confirmed" at bounding box center [371, 251] width 228 height 14
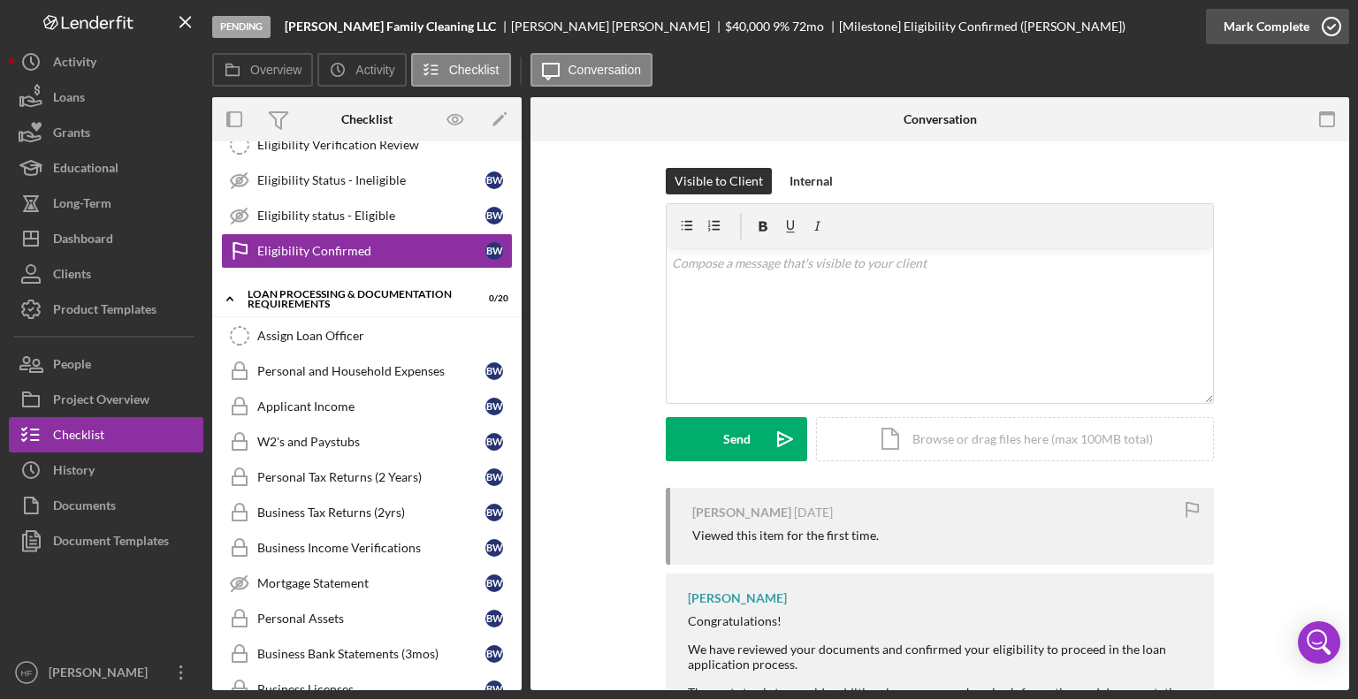
click at [1272, 27] on div "Mark Complete" at bounding box center [1266, 26] width 86 height 35
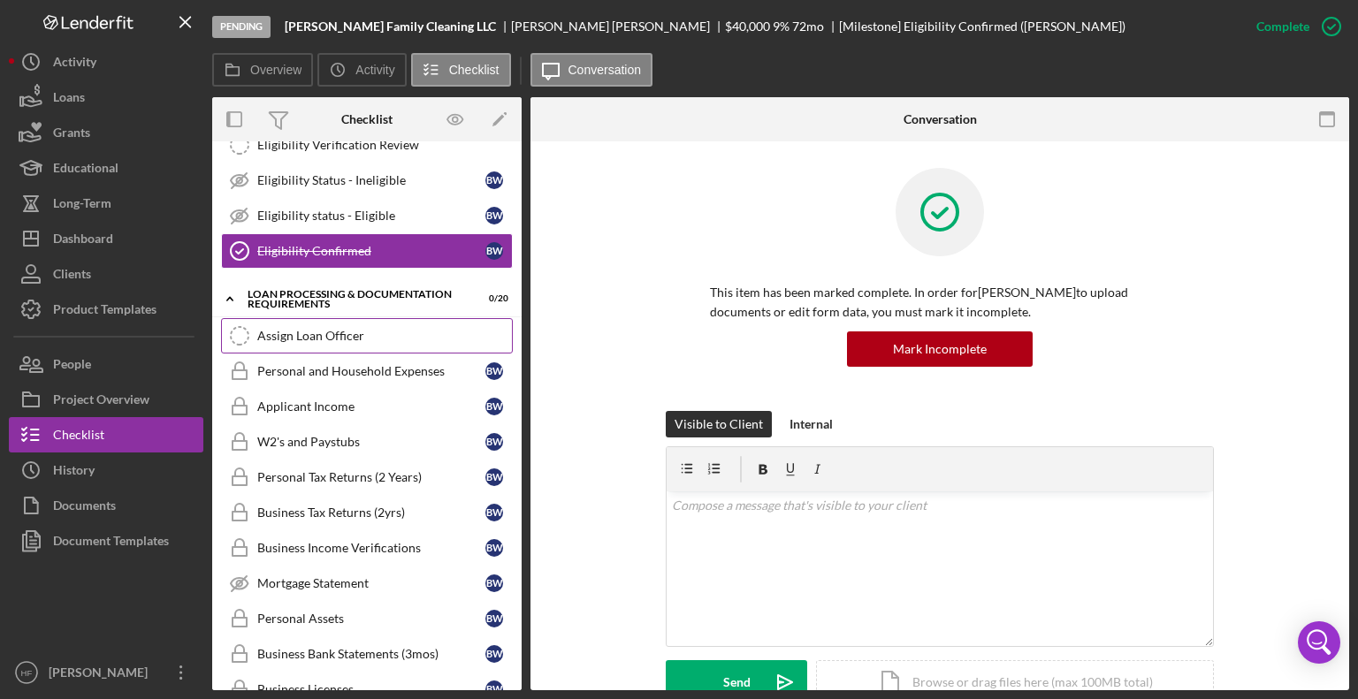
click at [385, 321] on link "Assign Loan Officer Assign Loan Officer" at bounding box center [367, 335] width 292 height 35
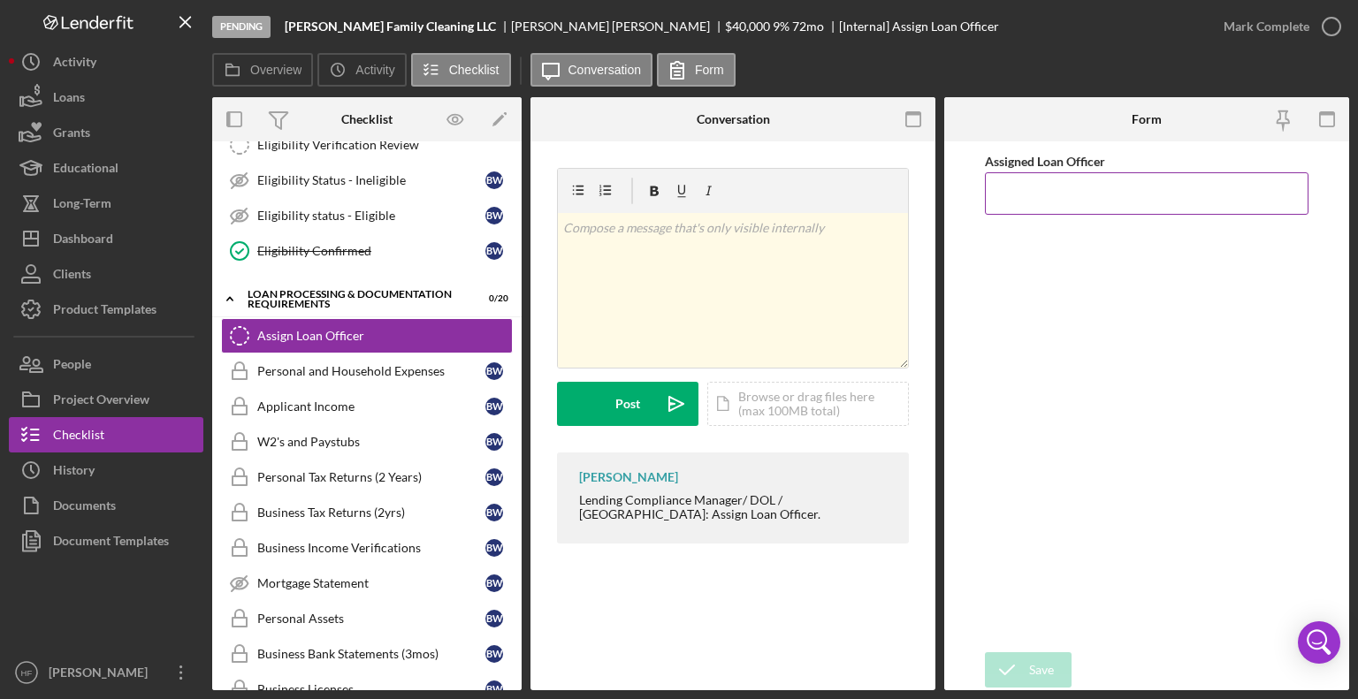
click at [1143, 180] on input "Assigned Loan Officer" at bounding box center [1147, 193] width 324 height 42
type input "hibaq"
click at [1043, 661] on div "Save" at bounding box center [1041, 669] width 25 height 35
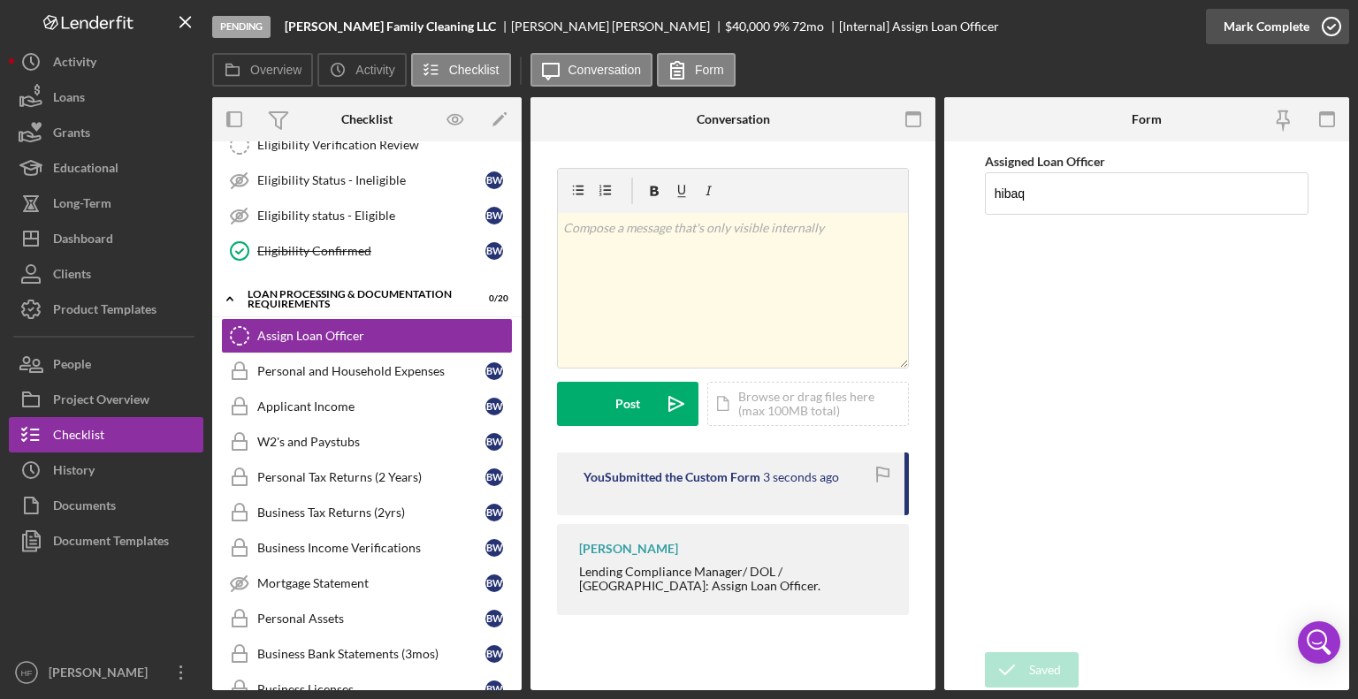
click at [1269, 27] on div "Mark Complete" at bounding box center [1266, 26] width 86 height 35
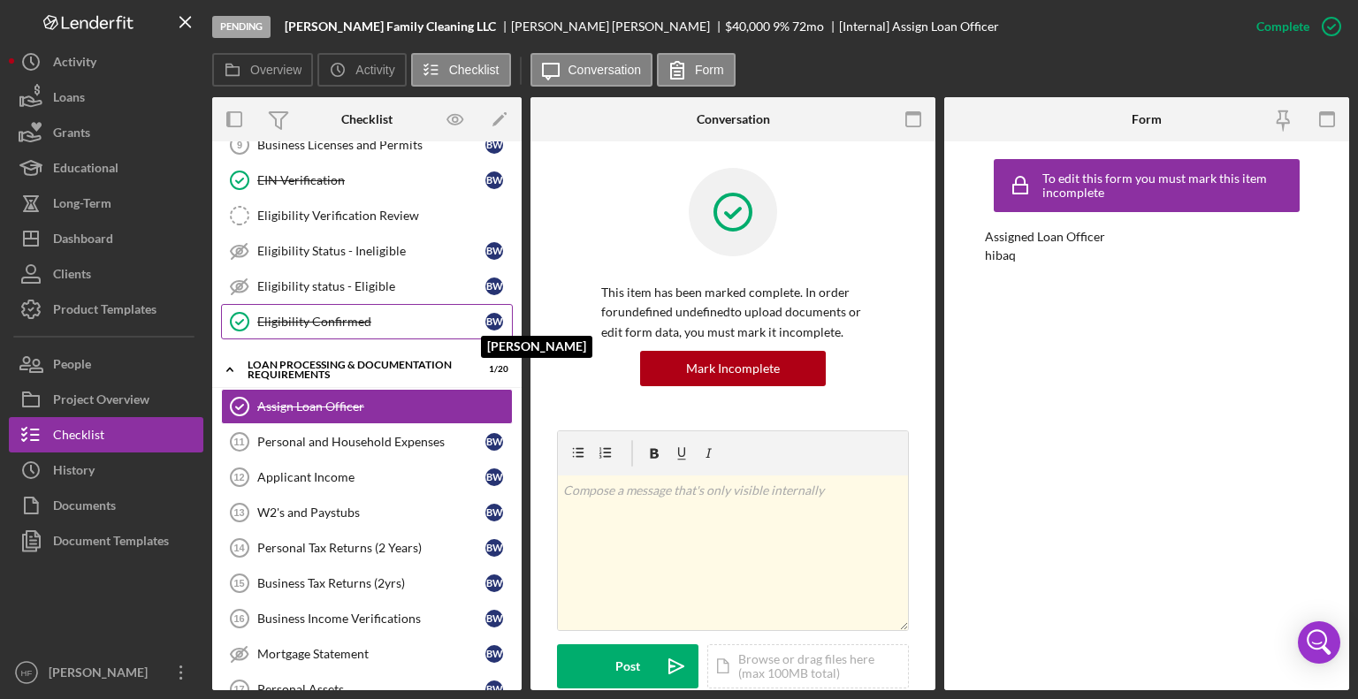
scroll to position [346, 0]
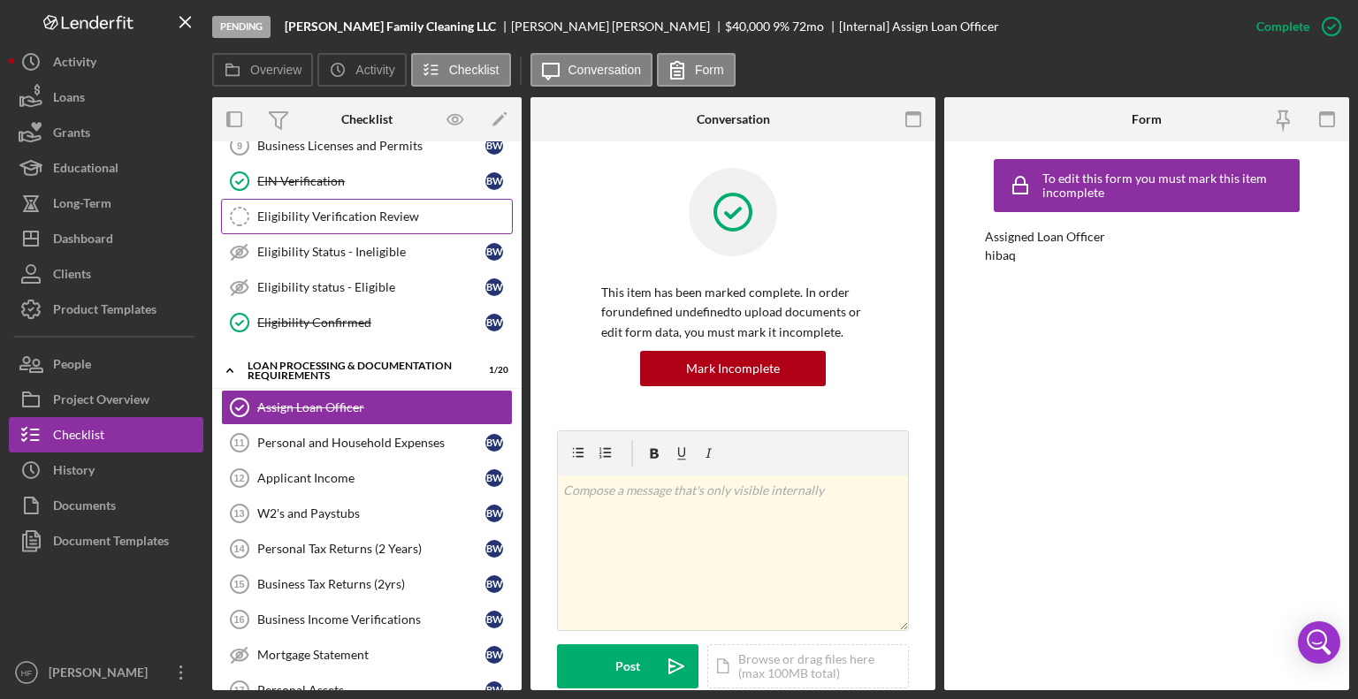
click at [385, 218] on div "Eligibility Verification Review" at bounding box center [384, 216] width 255 height 14
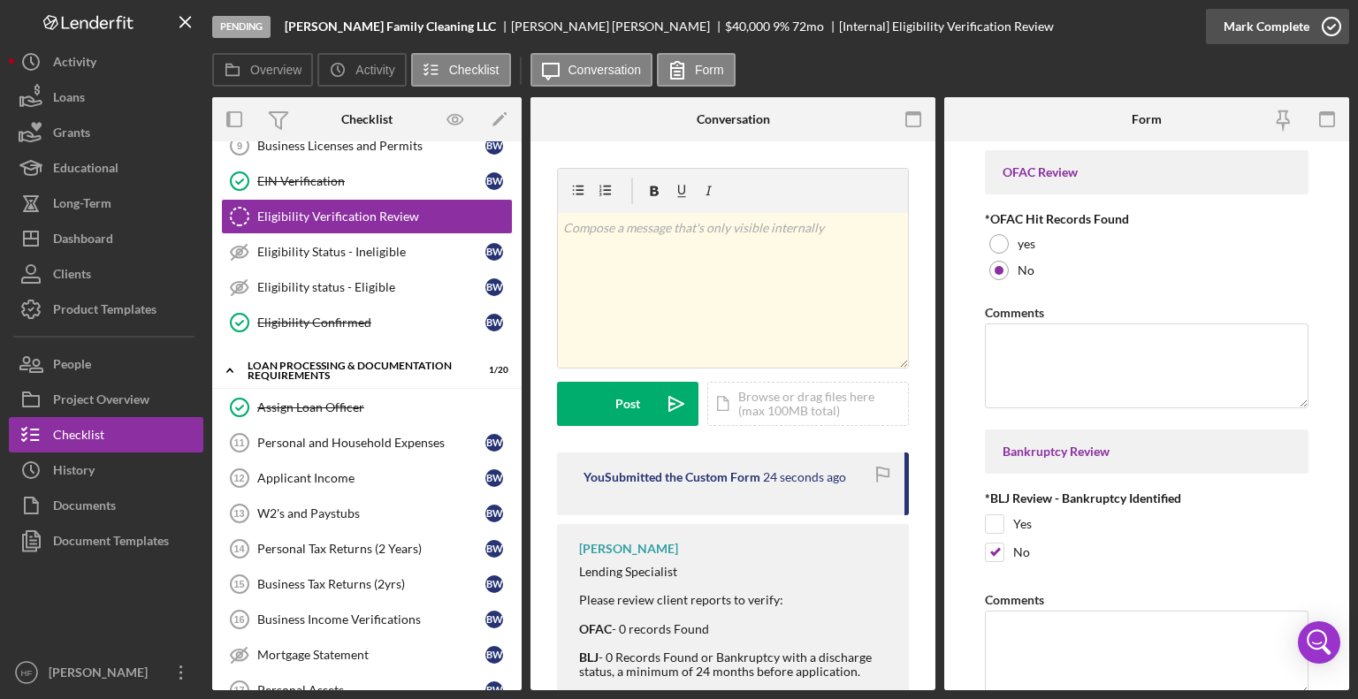
click at [1335, 34] on icon "button" at bounding box center [1331, 26] width 44 height 44
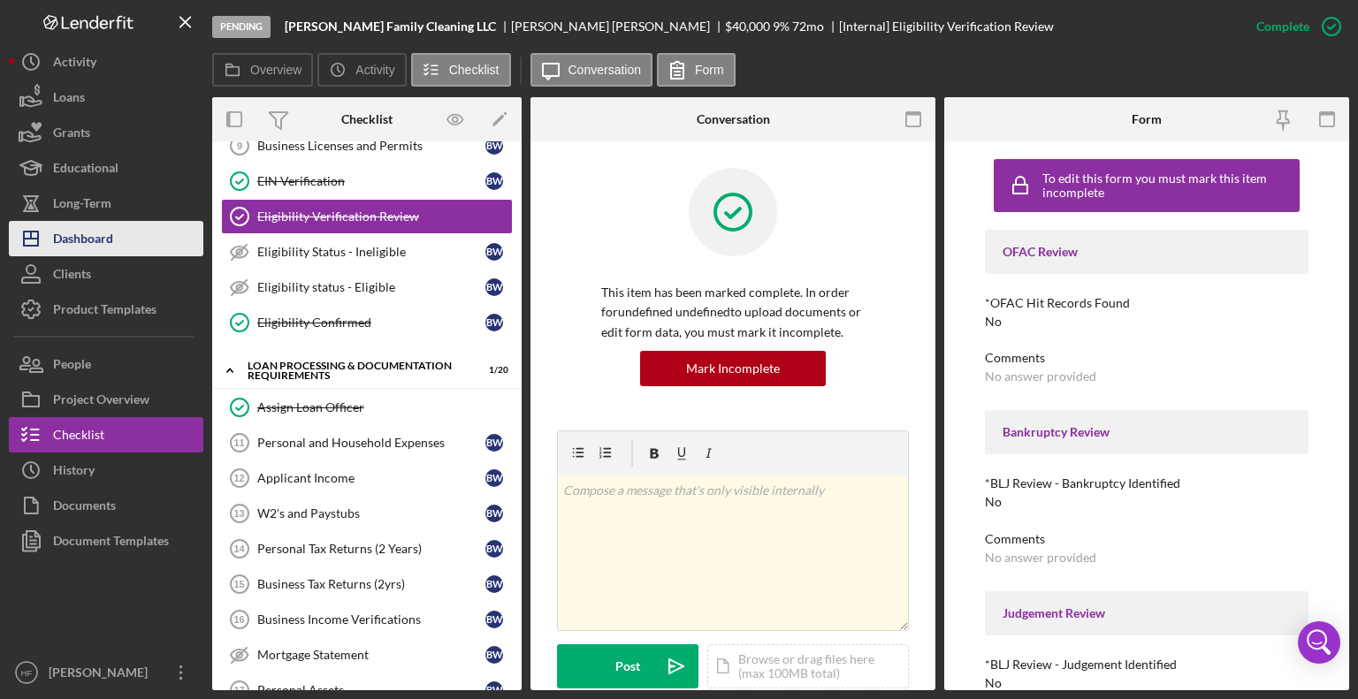
click at [95, 246] on div "Dashboard" at bounding box center [83, 241] width 60 height 40
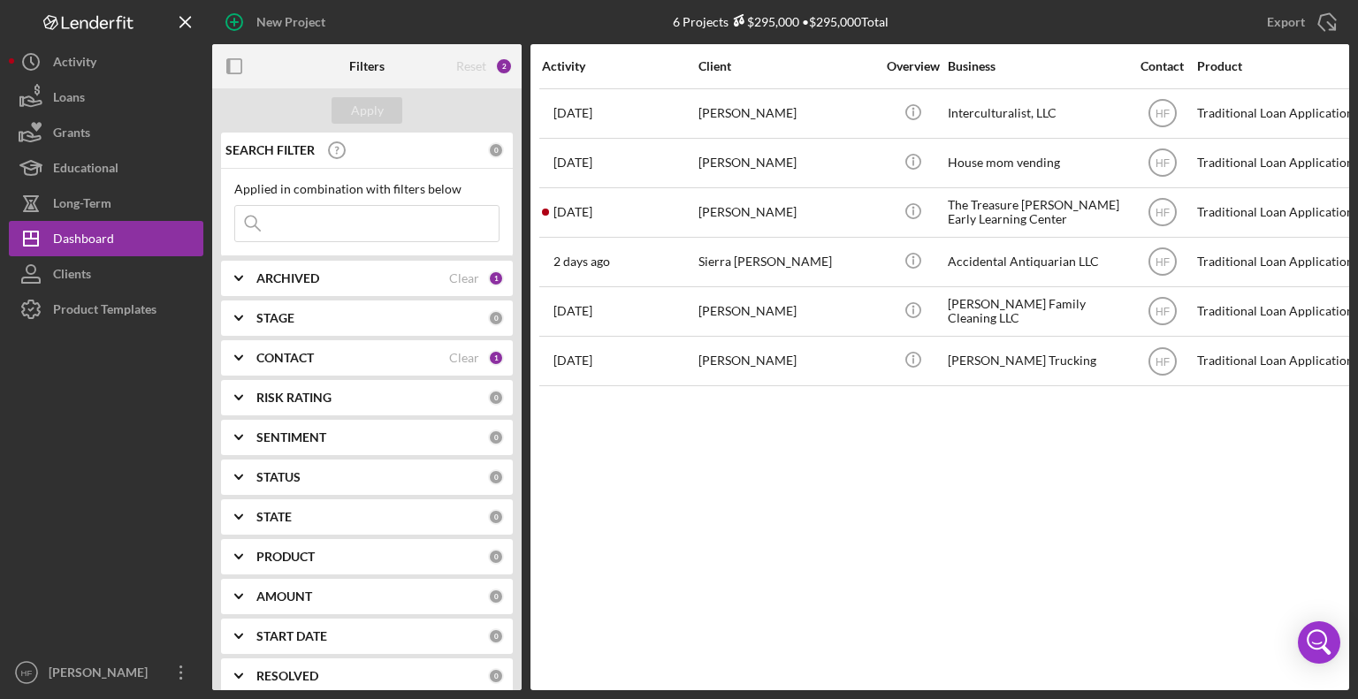
click at [9, 221] on button "Icon/Dashboard Dashboard" at bounding box center [106, 238] width 194 height 35
